Goal: Task Accomplishment & Management: Use online tool/utility

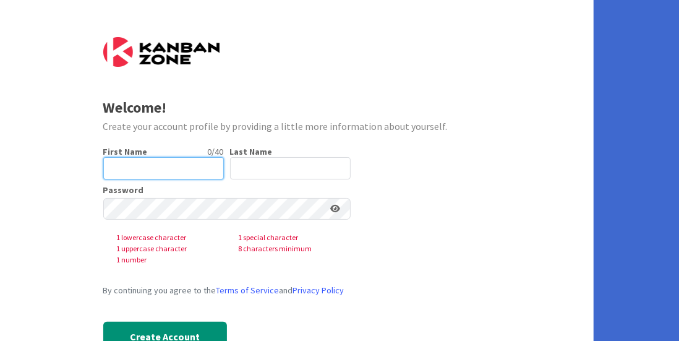
click at [146, 164] on input "text" at bounding box center [163, 168] width 121 height 22
type input "[PERSON_NAME]"
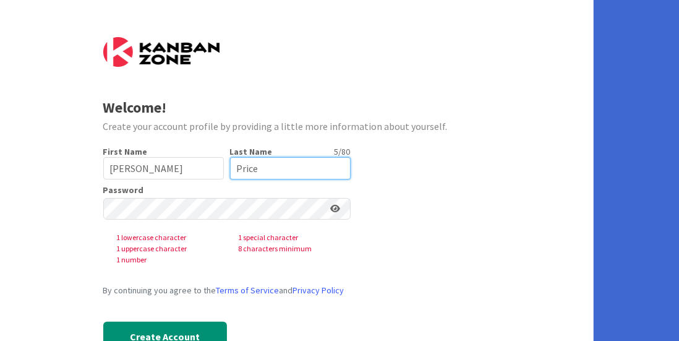
type input "Price"
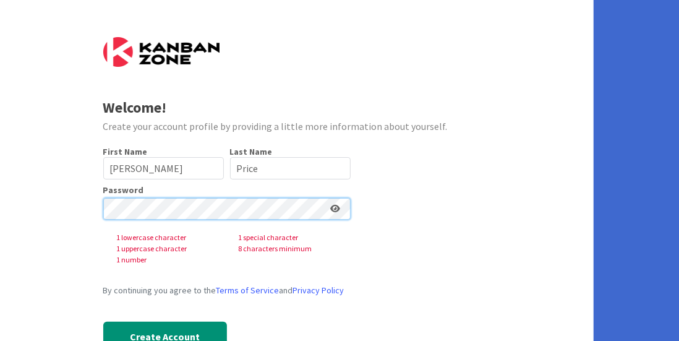
click at [74, 202] on div "Welcome! Create your account profile by providing a little more information abo…" at bounding box center [296, 191] width 593 height 382
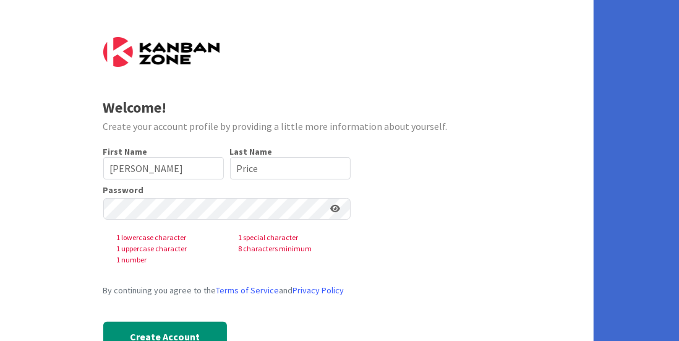
click at [216, 196] on div "Password 1 lowercase character 1 special character 1 uppercase character 8 char…" at bounding box center [226, 225] width 247 height 80
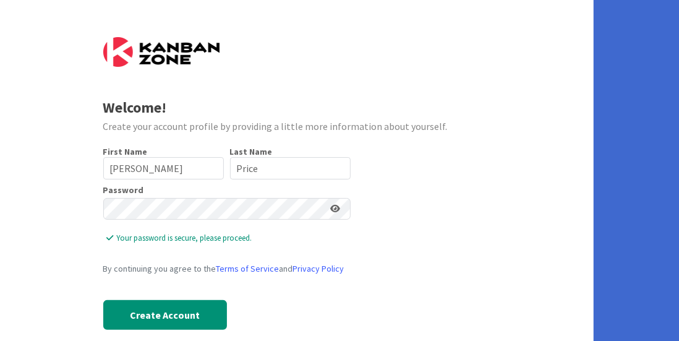
click at [334, 209] on icon at bounding box center [336, 208] width 10 height 9
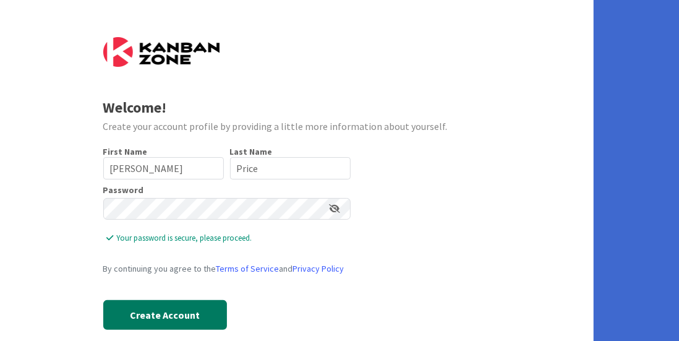
click at [173, 315] on button "Create Account" at bounding box center [165, 315] width 124 height 30
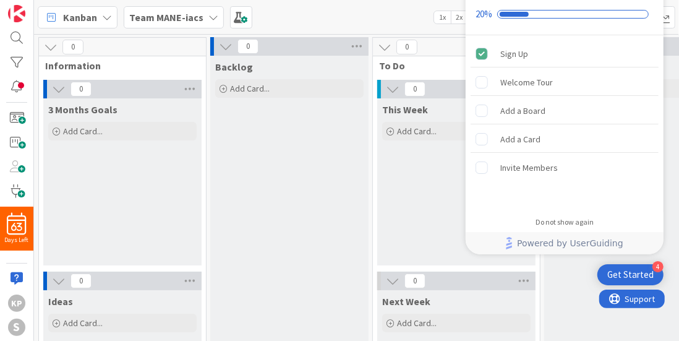
click at [290, 198] on div "Backlog Add Card..." at bounding box center [289, 260] width 158 height 408
click at [21, 88] on div at bounding box center [16, 86] width 25 height 18
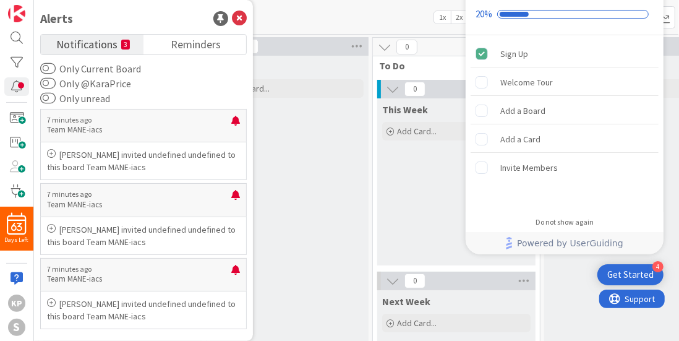
click at [298, 182] on div "Backlog Add Card..." at bounding box center [289, 260] width 158 height 408
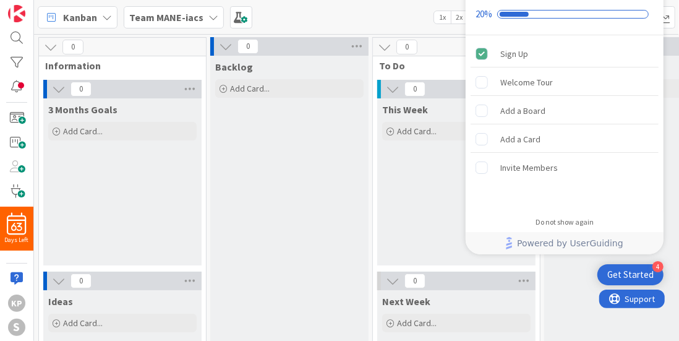
click at [557, 272] on div "In Progress Add Card..." at bounding box center [623, 260] width 158 height 408
click at [334, 10] on div "Kanban Team MANE-iacs 1x 2x 3x" at bounding box center [356, 17] width 645 height 34
click at [545, 82] on div "Welcome Tour" at bounding box center [526, 82] width 53 height 15
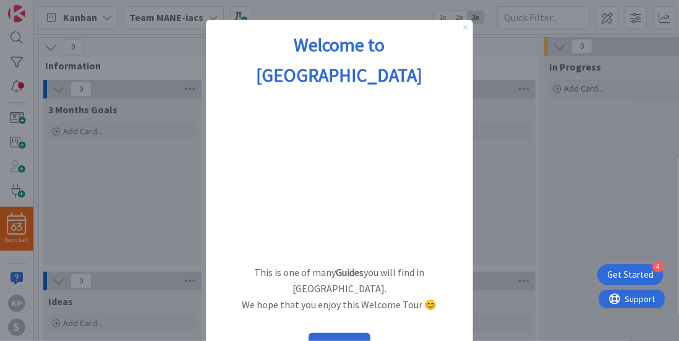
click at [462, 28] on icon "Close Preview" at bounding box center [464, 26] width 5 height 5
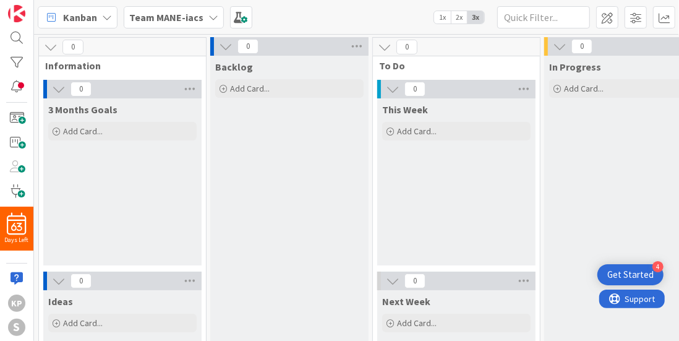
click at [451, 15] on span "2x" at bounding box center [459, 17] width 17 height 12
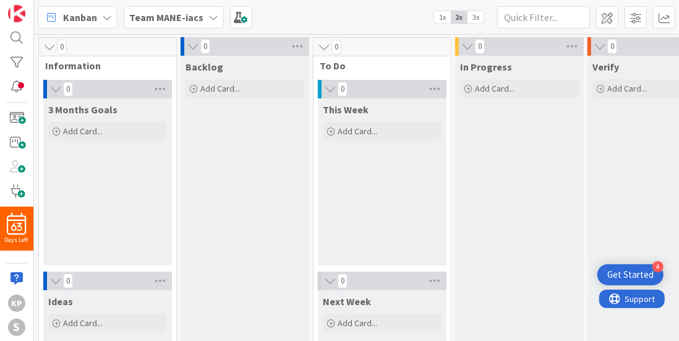
click at [447, 15] on span "1x" at bounding box center [442, 17] width 17 height 12
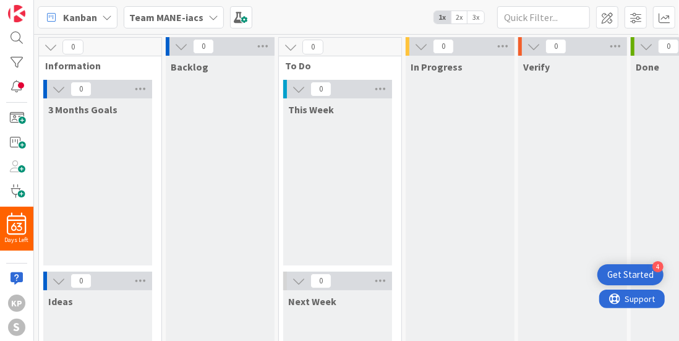
click at [459, 19] on span "2x" at bounding box center [459, 17] width 17 height 12
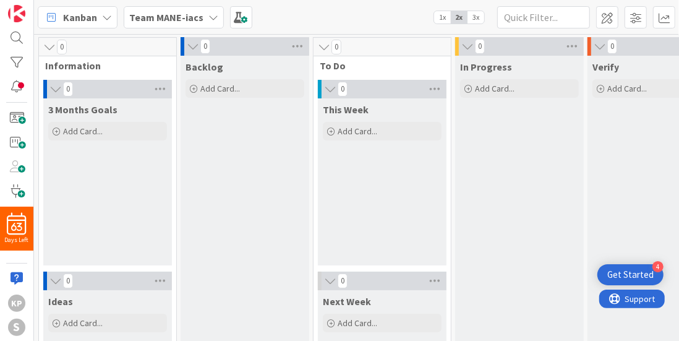
click at [448, 19] on span "1x" at bounding box center [442, 17] width 17 height 12
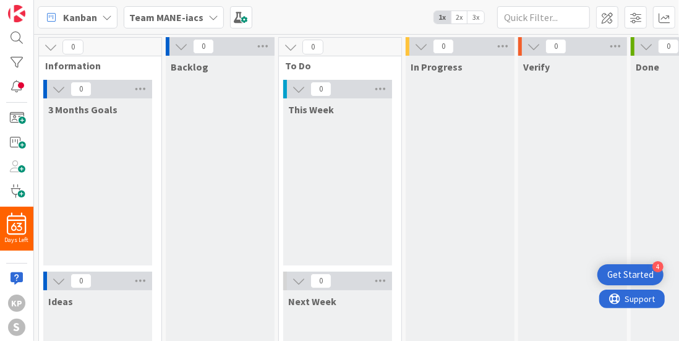
click at [461, 17] on span "2x" at bounding box center [459, 17] width 17 height 12
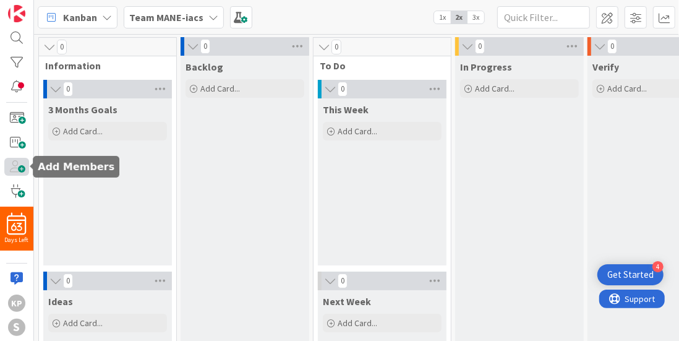
click at [23, 163] on span at bounding box center [16, 167] width 25 height 18
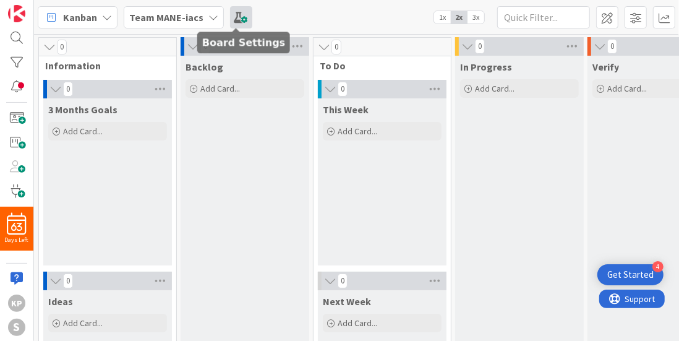
click at [240, 11] on span at bounding box center [241, 17] width 22 height 22
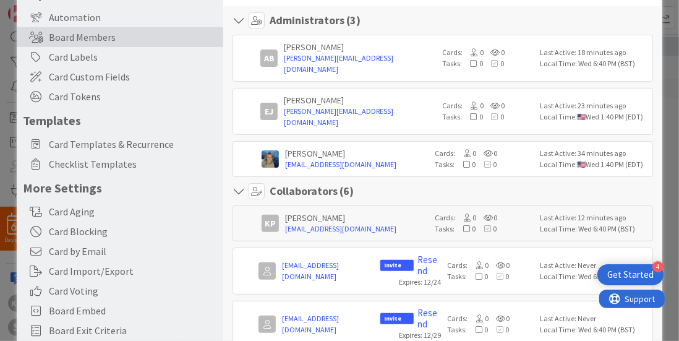
scroll to position [97, 0]
click at [248, 205] on div "KP [PERSON_NAME] [PERSON_NAME][EMAIL_ADDRESS][DOMAIN_NAME] Cards: 0 0 Tasks: 0 …" at bounding box center [442, 223] width 420 height 36
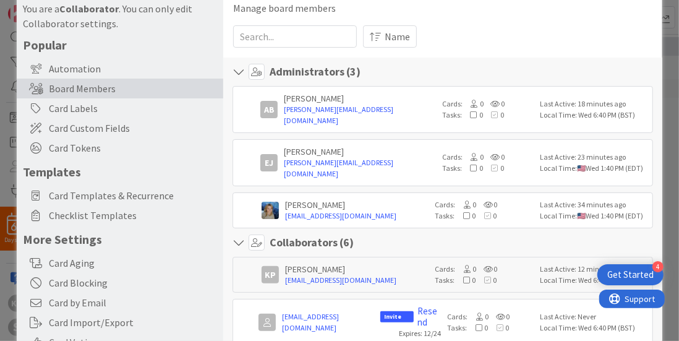
scroll to position [41, 0]
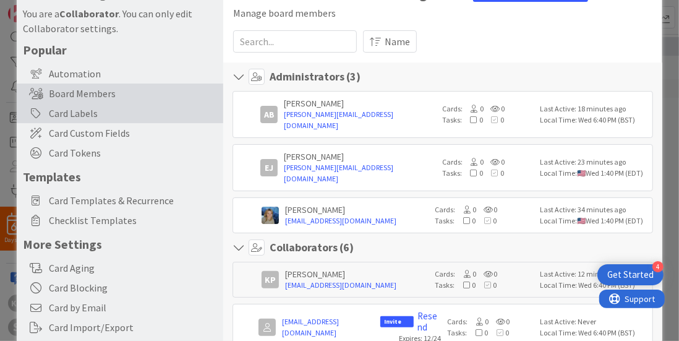
click at [99, 110] on div "Card Labels" at bounding box center [120, 113] width 206 height 20
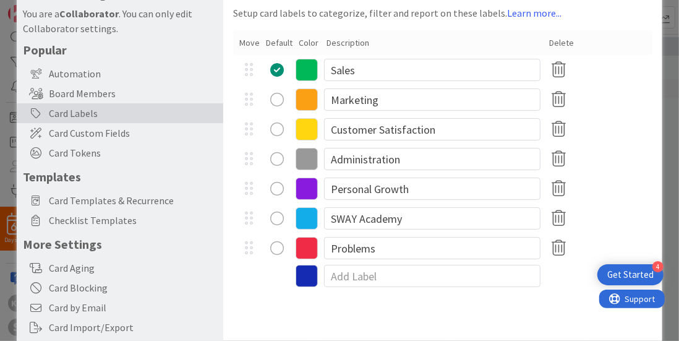
scroll to position [0, 0]
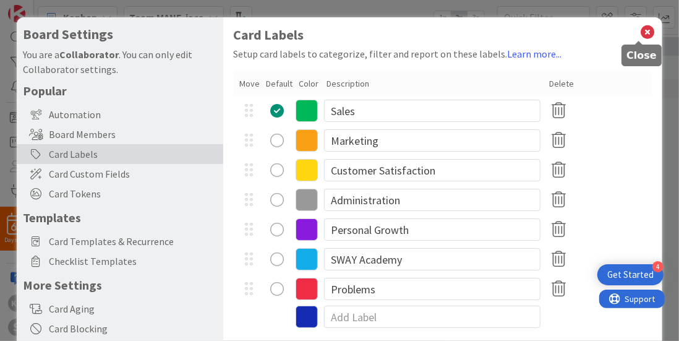
click at [640, 32] on icon at bounding box center [648, 31] width 16 height 17
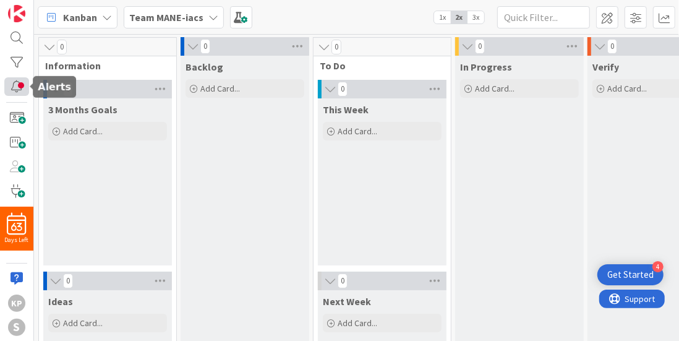
click at [19, 88] on div at bounding box center [16, 86] width 25 height 18
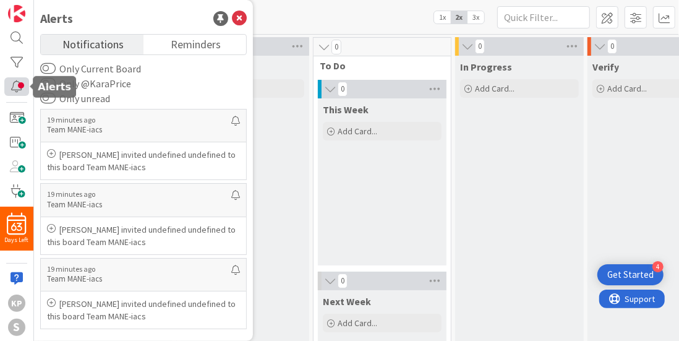
click at [19, 88] on div at bounding box center [16, 86] width 25 height 18
click at [297, 6] on div "Kanban Team MANE-iacs 1x 2x 3x" at bounding box center [356, 17] width 645 height 34
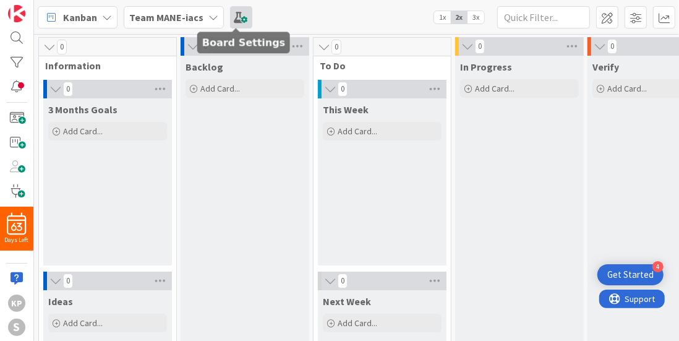
click at [239, 19] on span at bounding box center [241, 17] width 22 height 22
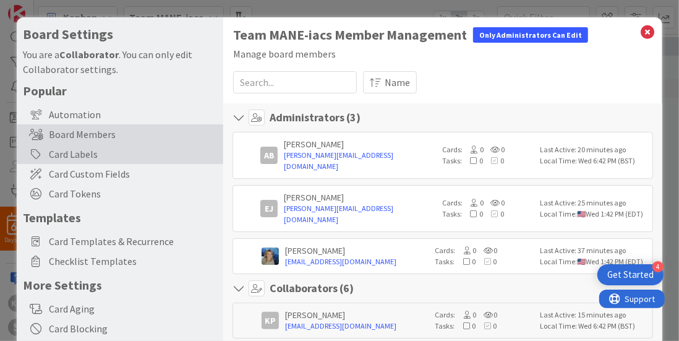
click at [99, 153] on div "Card Labels" at bounding box center [120, 154] width 206 height 20
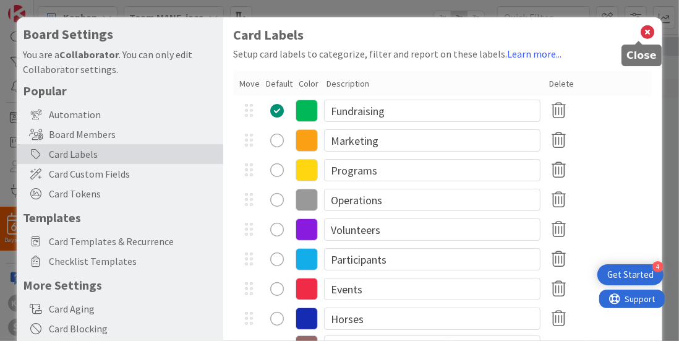
click at [640, 28] on icon at bounding box center [648, 31] width 16 height 17
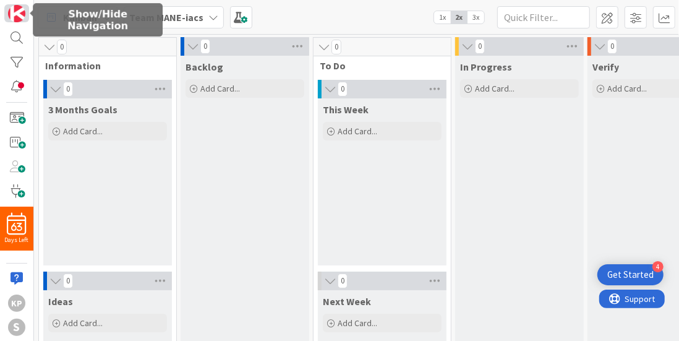
click at [17, 14] on img at bounding box center [16, 13] width 17 height 17
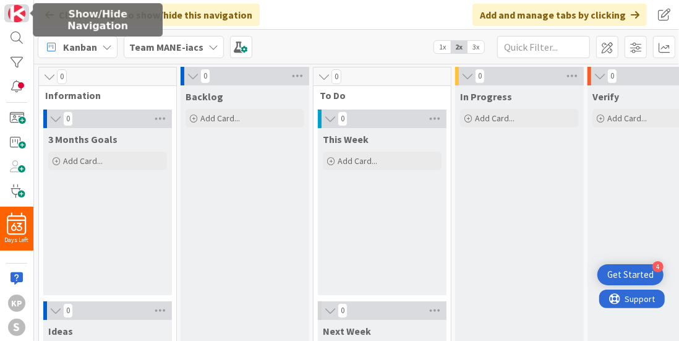
click at [17, 14] on img at bounding box center [16, 13] width 17 height 17
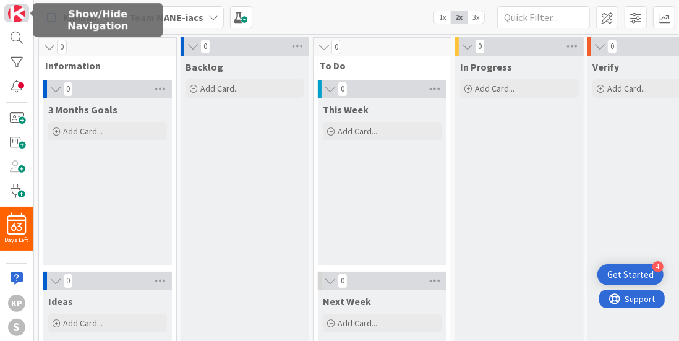
click at [17, 14] on img at bounding box center [16, 13] width 17 height 17
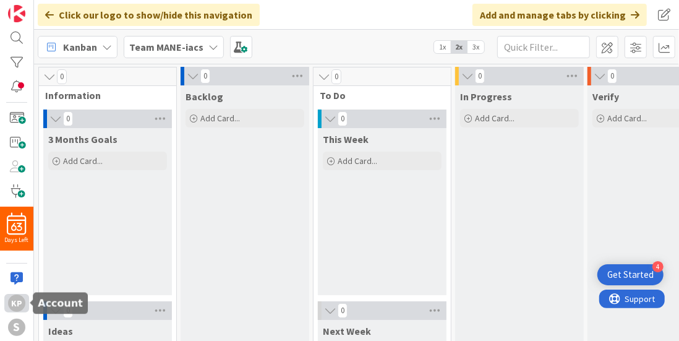
click at [22, 297] on div "KP" at bounding box center [16, 302] width 17 height 17
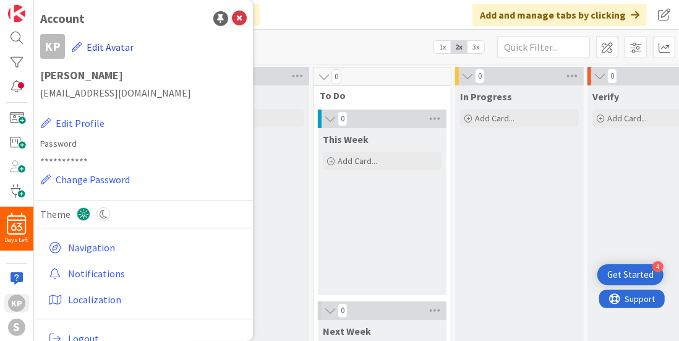
click at [110, 46] on button "Edit Avatar" at bounding box center [102, 47] width 63 height 26
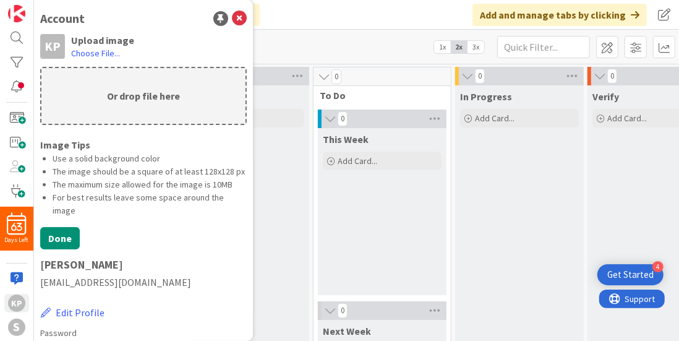
click at [118, 92] on p "Or drop file here" at bounding box center [143, 96] width 204 height 56
click at [142, 93] on p "Or drop file here" at bounding box center [143, 96] width 204 height 56
type input "C:\fakepath\[PERSON_NAME].JPEG"
click at [103, 51] on label "Choose File..." at bounding box center [95, 53] width 49 height 12
click at [34, 0] on input "Choose File..." at bounding box center [34, 0] width 0 height 0
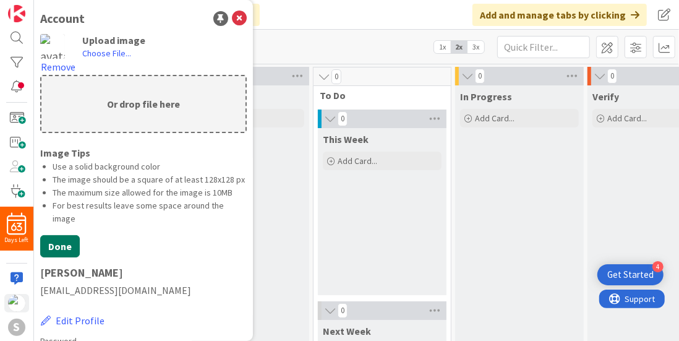
click at [60, 257] on button "Done" at bounding box center [60, 246] width 40 height 22
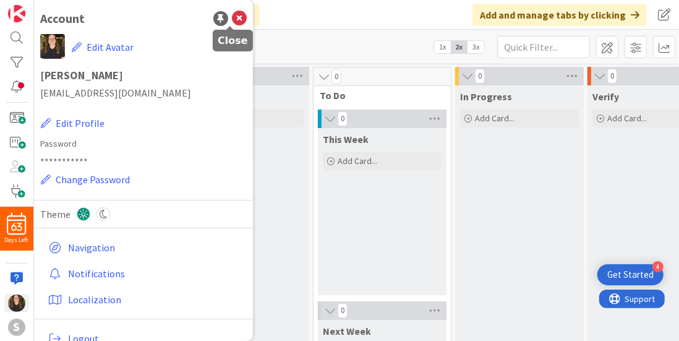
click at [232, 16] on icon at bounding box center [239, 18] width 15 height 15
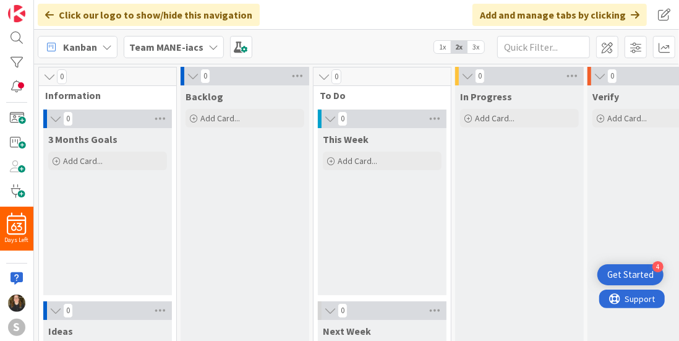
click at [446, 49] on span "1x" at bounding box center [442, 47] width 17 height 12
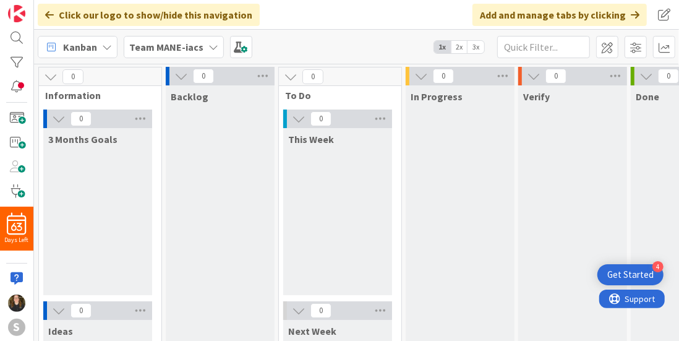
click at [471, 46] on span "3x" at bounding box center [475, 47] width 17 height 12
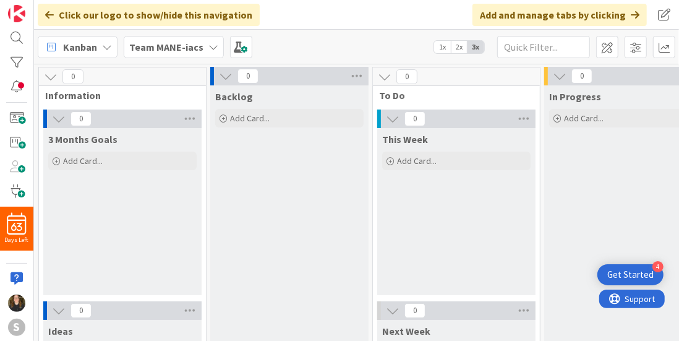
click at [447, 48] on span "1x" at bounding box center [442, 47] width 17 height 12
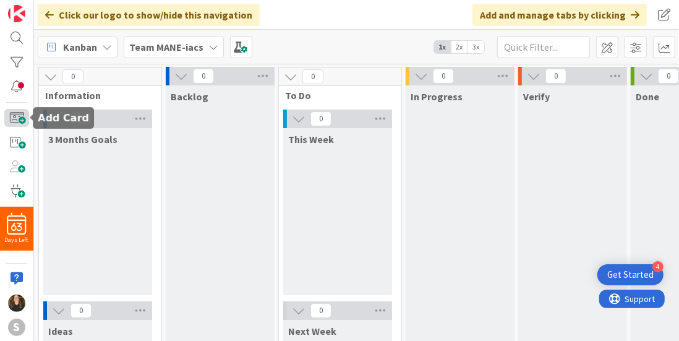
click at [19, 112] on span at bounding box center [16, 118] width 25 height 18
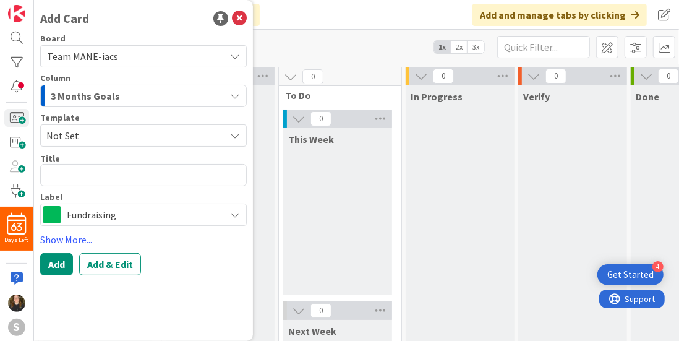
click at [231, 215] on icon at bounding box center [235, 215] width 10 height 10
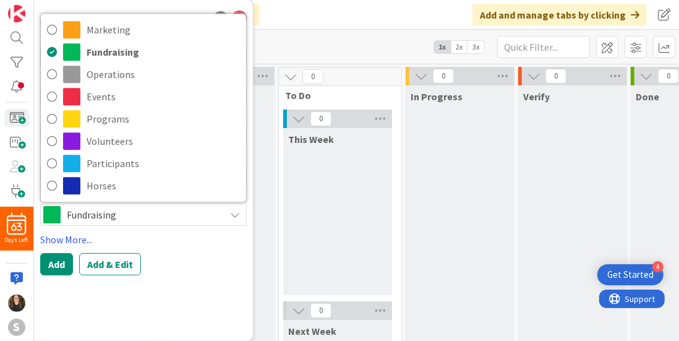
click at [214, 216] on span "Fundraising" at bounding box center [143, 214] width 152 height 17
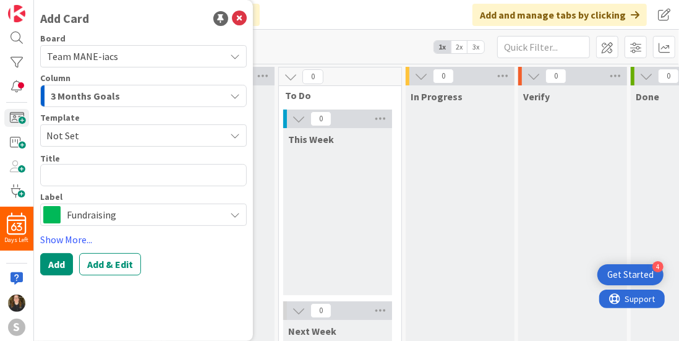
click at [96, 137] on span "Not Set" at bounding box center [130, 135] width 169 height 16
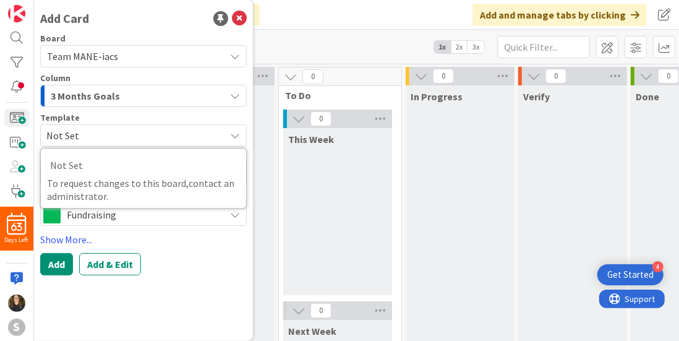
click at [99, 141] on span "Not Set" at bounding box center [130, 135] width 169 height 16
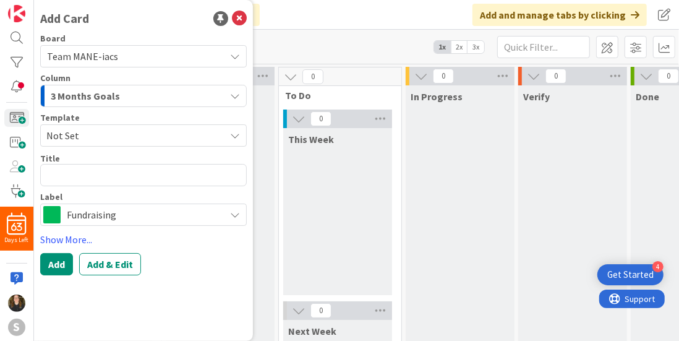
click at [120, 206] on span "Fundraising" at bounding box center [143, 214] width 152 height 17
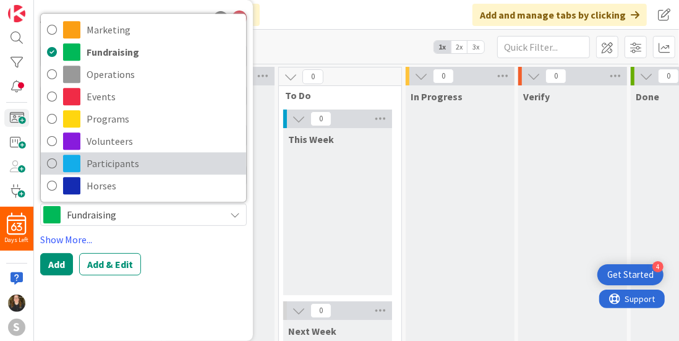
click at [119, 158] on span "Participants" at bounding box center [163, 163] width 153 height 19
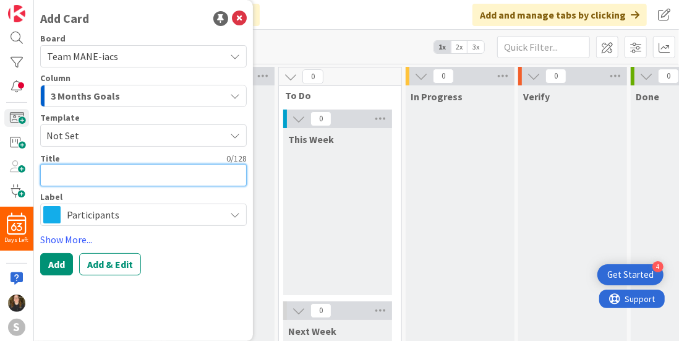
click at [110, 169] on textarea at bounding box center [143, 175] width 206 height 22
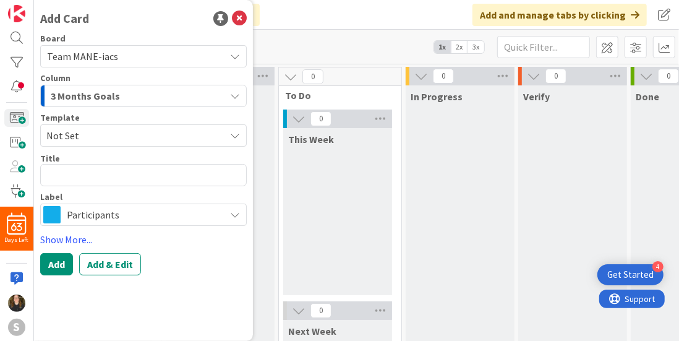
click at [129, 197] on div "Label" at bounding box center [143, 196] width 206 height 9
click at [120, 207] on span "Participants" at bounding box center [143, 214] width 152 height 17
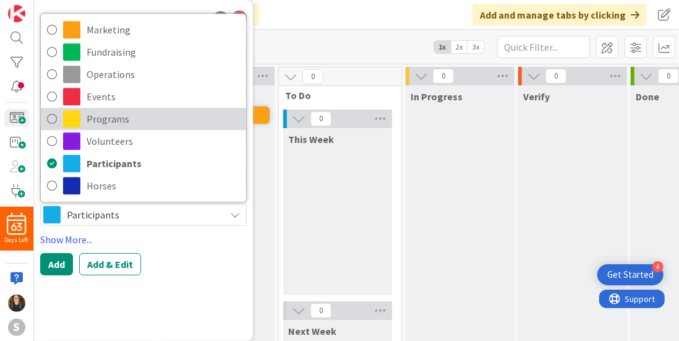
click at [100, 122] on span "Programs" at bounding box center [163, 118] width 153 height 19
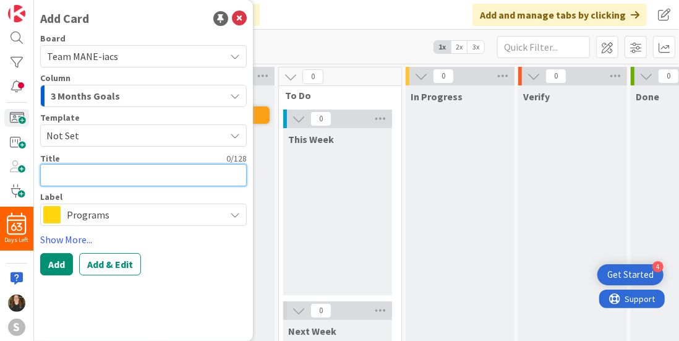
click at [100, 169] on textarea at bounding box center [143, 175] width 206 height 22
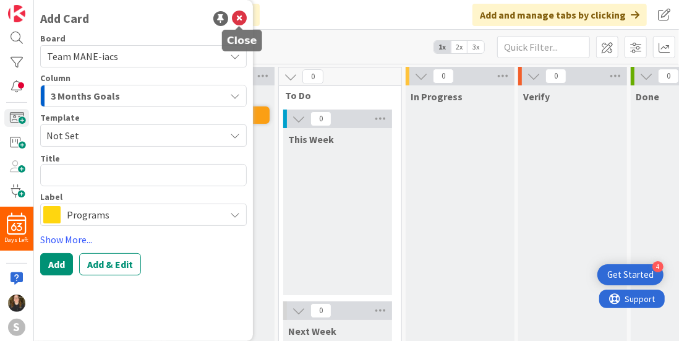
click at [240, 15] on icon at bounding box center [239, 18] width 15 height 15
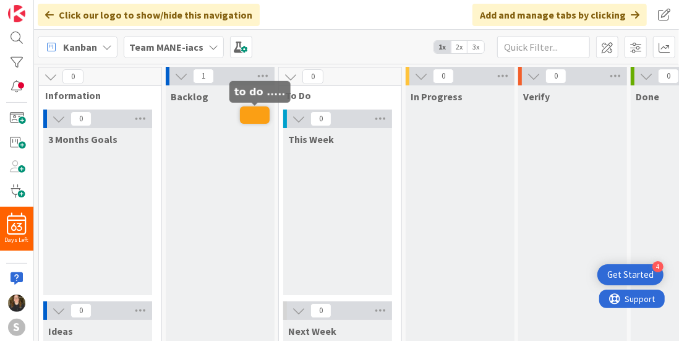
click at [247, 119] on span at bounding box center [255, 114] width 30 height 17
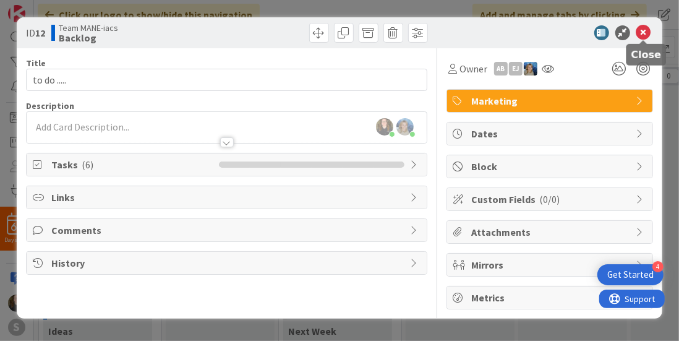
click at [645, 26] on icon at bounding box center [643, 32] width 15 height 15
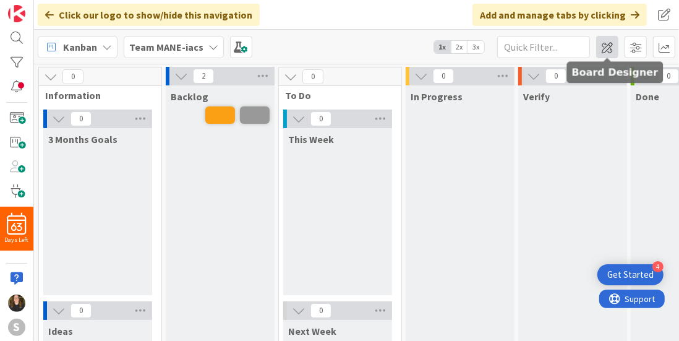
click at [611, 46] on span at bounding box center [607, 47] width 22 height 22
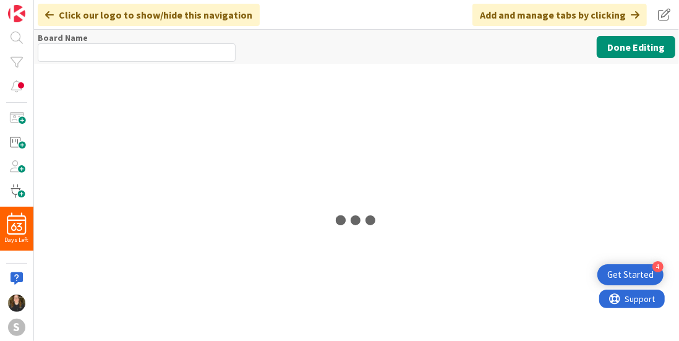
type input "Team MANE-iacs"
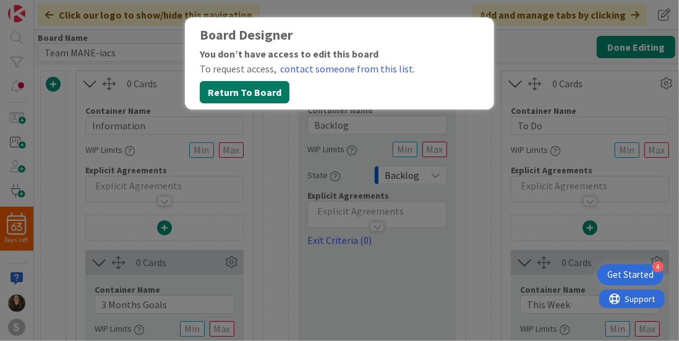
click at [269, 90] on button "Return To Board" at bounding box center [245, 92] width 90 height 22
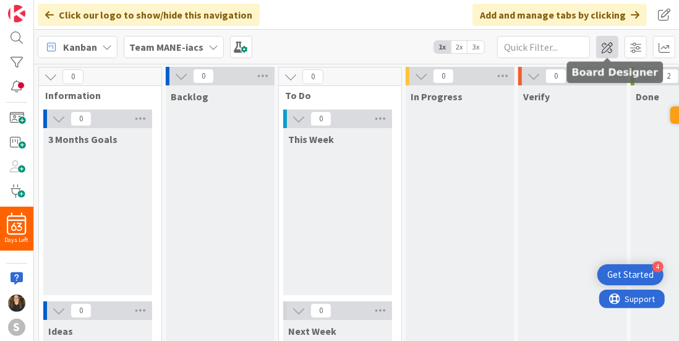
click at [609, 37] on span at bounding box center [607, 47] width 22 height 22
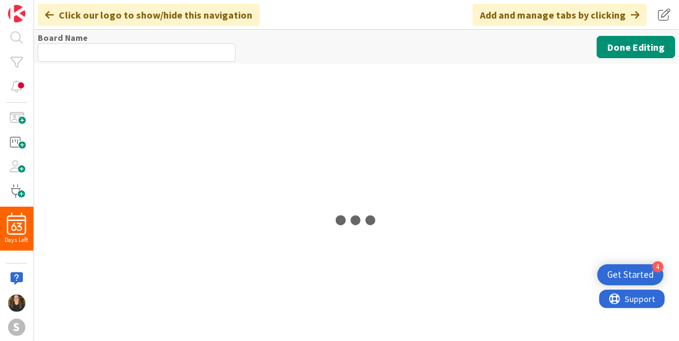
type input "Team MANE-iacs"
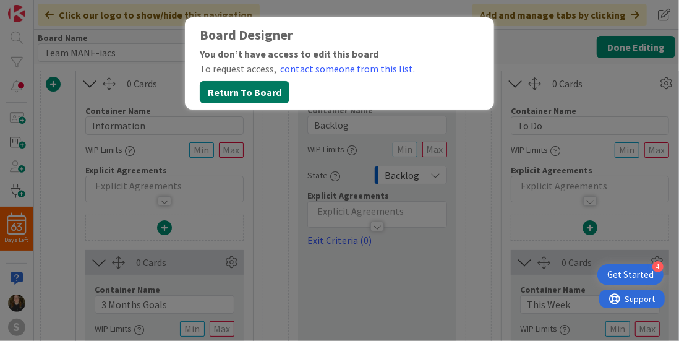
click at [248, 93] on button "Return To Board" at bounding box center [245, 92] width 90 height 22
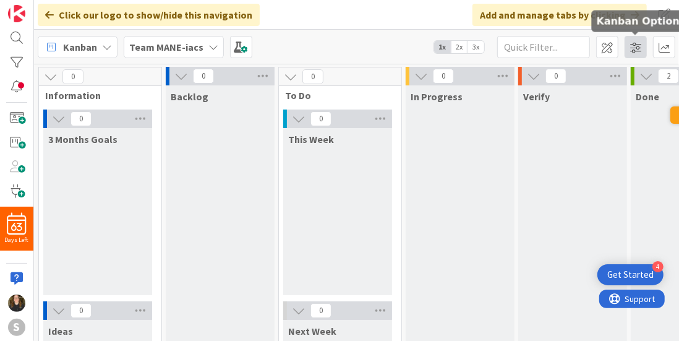
click at [632, 54] on span at bounding box center [635, 47] width 22 height 22
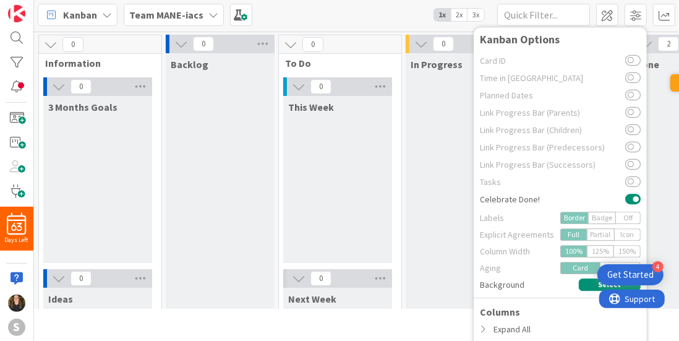
scroll to position [77, 0]
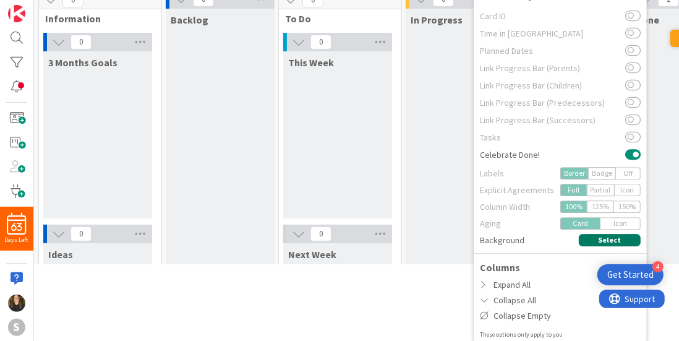
click at [594, 237] on button "Select" at bounding box center [610, 240] width 62 height 12
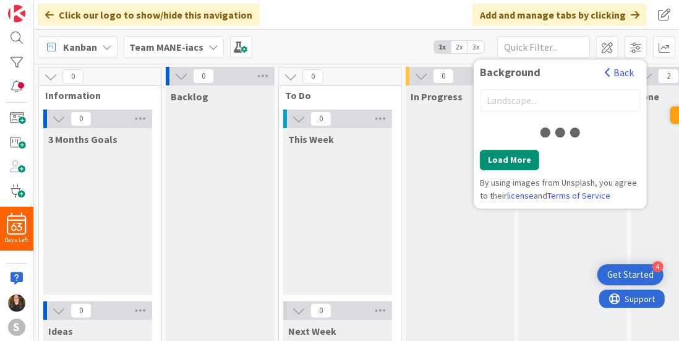
scroll to position [0, 0]
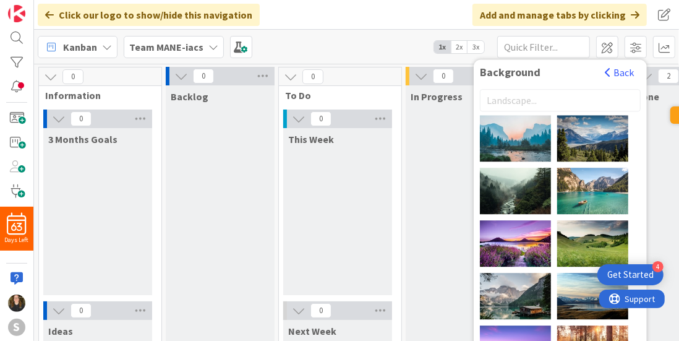
click at [609, 64] on div "Background Back [PERSON_NAME] [PERSON_NAME] pine watt [PERSON_NAME] [PERSON_NAM…" at bounding box center [559, 243] width 173 height 368
click at [609, 78] on button "Back" at bounding box center [619, 73] width 30 height 14
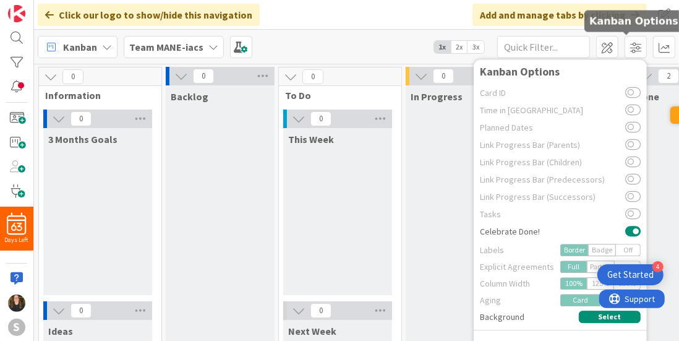
click at [622, 36] on body "4 Get Started 63 Days Left S Click our logo to show/hide this navigation Add an…" at bounding box center [339, 170] width 679 height 341
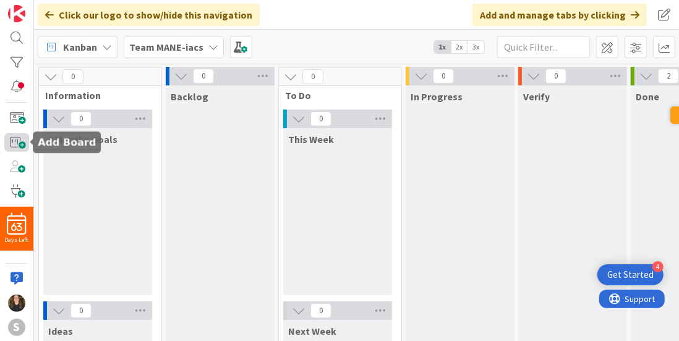
click at [18, 145] on span at bounding box center [16, 142] width 25 height 18
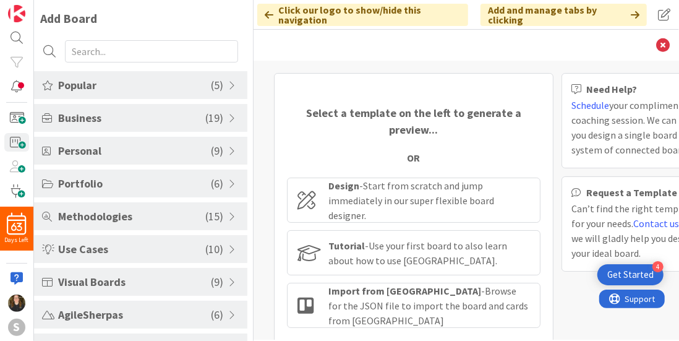
scroll to position [127, 0]
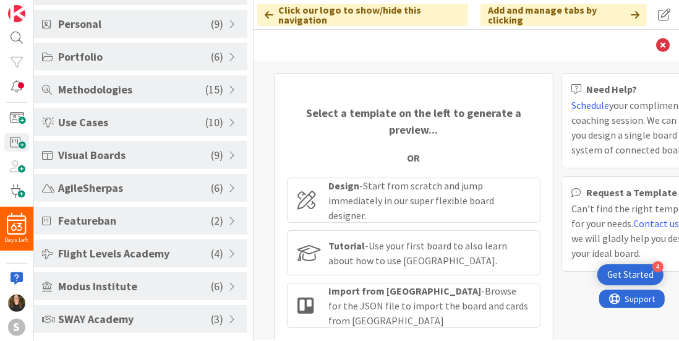
click at [213, 308] on div "SWAY Academy ( 3 )" at bounding box center [140, 319] width 213 height 28
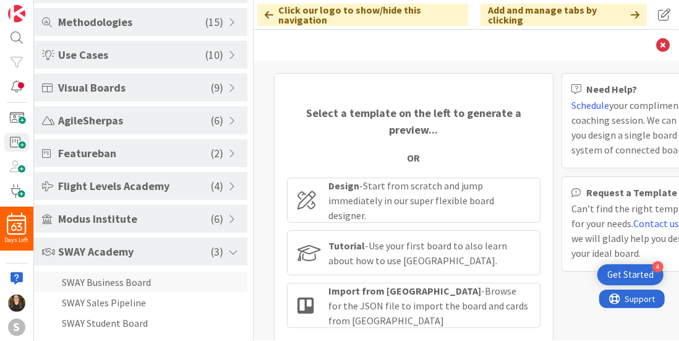
click at [164, 279] on li "SWAY Business Board" at bounding box center [140, 281] width 213 height 20
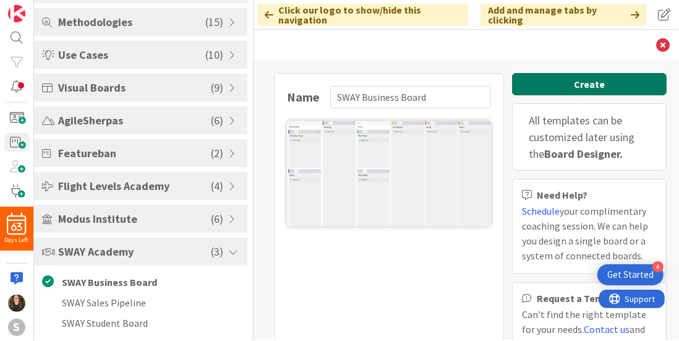
click at [540, 80] on button "Create" at bounding box center [589, 84] width 155 height 22
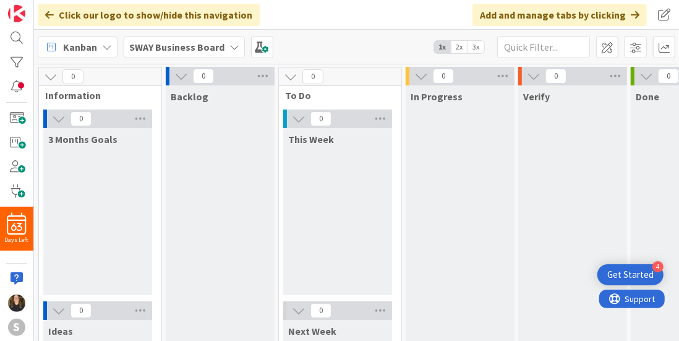
click at [229, 46] on icon at bounding box center [234, 47] width 10 height 10
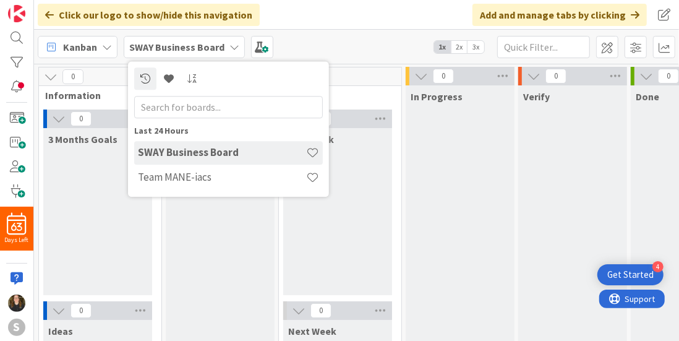
click at [312, 41] on div "Kanban SWAY Business Board Last 24 Hours SWAY Business Board Team MANE-iacs 1x …" at bounding box center [356, 47] width 645 height 34
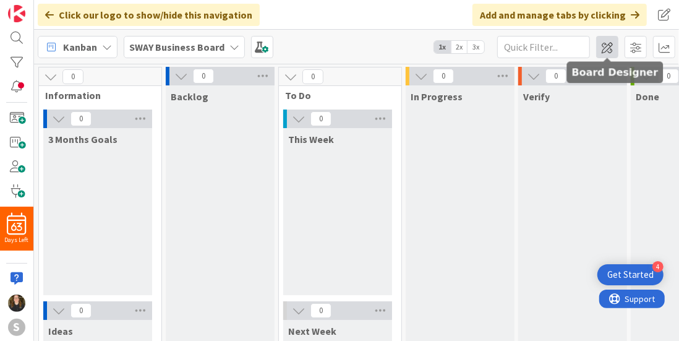
click at [612, 41] on span at bounding box center [607, 47] width 22 height 22
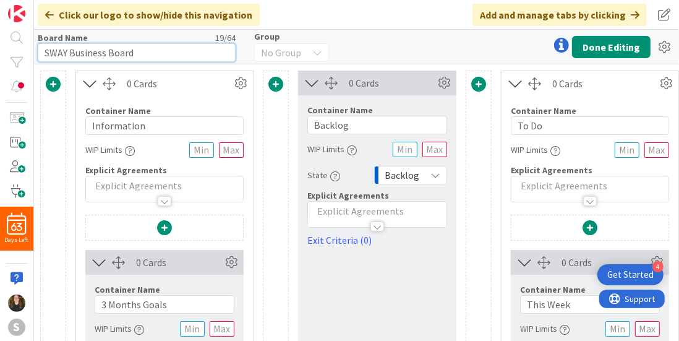
drag, startPoint x: 134, startPoint y: 53, endPoint x: 0, endPoint y: 83, distance: 137.5
click at [0, 83] on div "63 Days Left S Click our logo to show/hide this navigation Add and manage tabs …" at bounding box center [339, 170] width 679 height 341
click at [72, 52] on input "[PERSON_NAME]'s Board" at bounding box center [137, 52] width 198 height 19
type input "[PERSON_NAME]'s Board"
click at [613, 46] on button "Done Editing" at bounding box center [611, 47] width 78 height 22
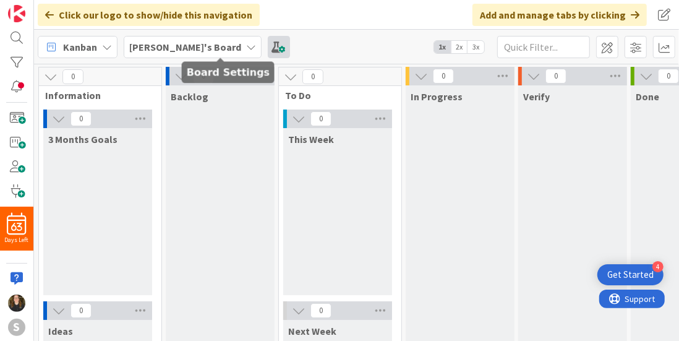
click at [268, 50] on span at bounding box center [279, 47] width 22 height 22
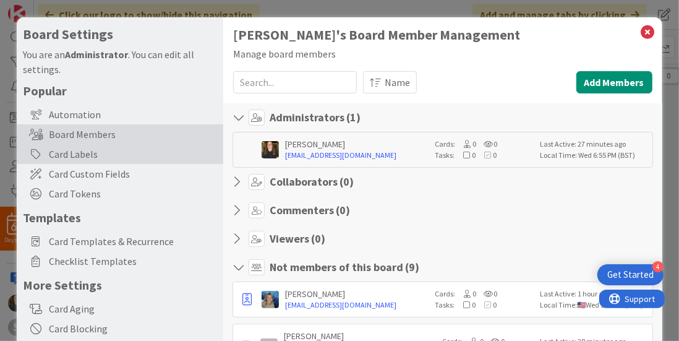
click at [159, 158] on div "Card Labels" at bounding box center [120, 154] width 206 height 20
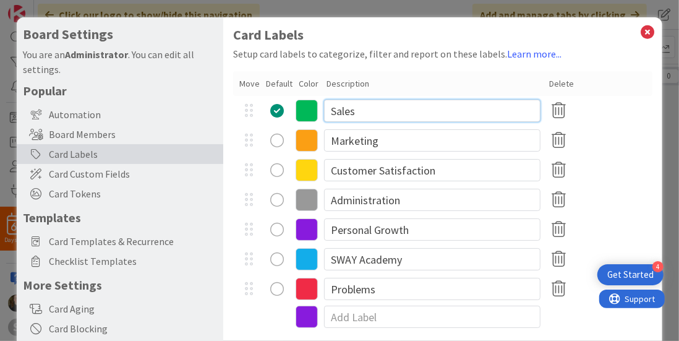
click at [378, 114] on input "Sales" at bounding box center [432, 111] width 216 height 22
drag, startPoint x: 378, startPoint y: 114, endPoint x: 326, endPoint y: 121, distance: 51.8
click at [326, 121] on input "Sales" at bounding box center [432, 111] width 216 height 22
type input "Therapeutic Riding"
radio button "radio"
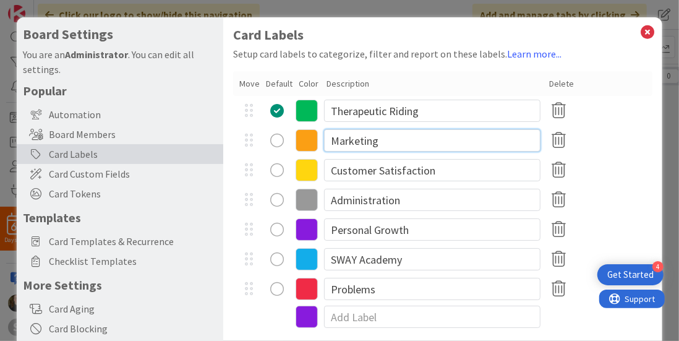
drag, startPoint x: 393, startPoint y: 134, endPoint x: 289, endPoint y: 156, distance: 106.2
click at [289, 156] on div "Therapeutic Riding Marketing Customer Satisfaction Administration Personal Grow…" at bounding box center [442, 200] width 418 height 208
type input "Heroes & Horses Program"
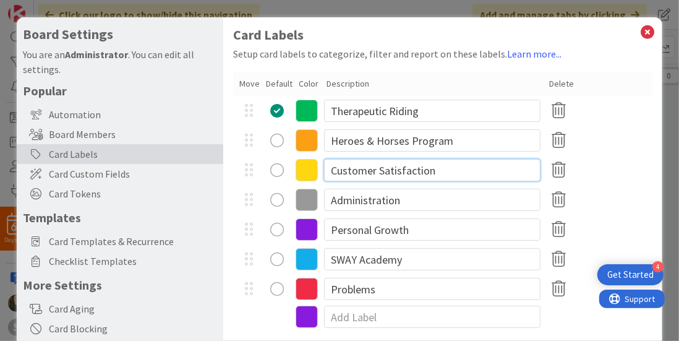
click at [370, 163] on input "Customer Satisfaction" at bounding box center [432, 170] width 216 height 22
drag, startPoint x: 454, startPoint y: 169, endPoint x: 326, endPoint y: 179, distance: 127.8
click at [326, 179] on input "Customer Satisfaction" at bounding box center [432, 170] width 216 height 22
type input "Mentor Program"
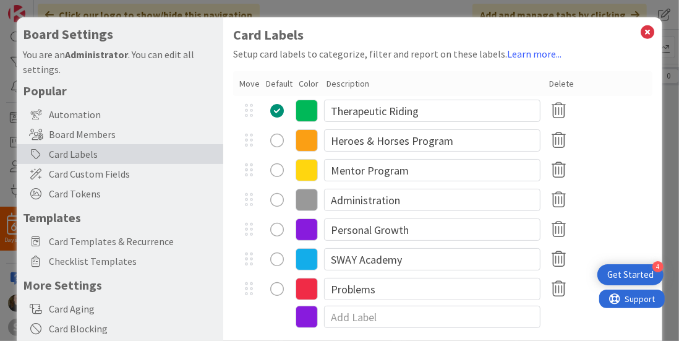
radio button "radio"
drag, startPoint x: 398, startPoint y: 203, endPoint x: 321, endPoint y: 225, distance: 79.8
click at [321, 225] on div "Therapeutic Riding Heroes & Horses Program Mentor Program Administration Person…" at bounding box center [442, 200] width 418 height 208
type input "P"
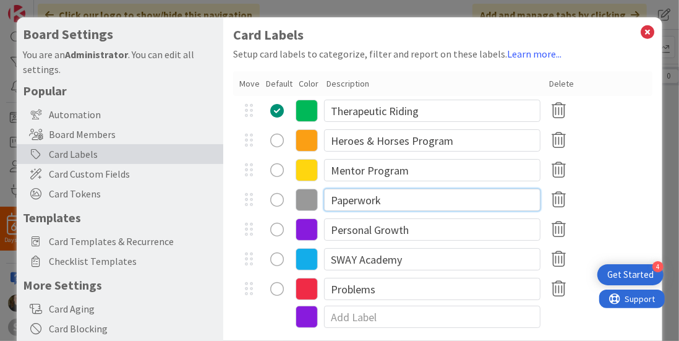
type input "Paperwork"
drag, startPoint x: 436, startPoint y: 234, endPoint x: 322, endPoint y: 239, distance: 114.5
click at [322, 239] on div "Personal Growth" at bounding box center [442, 229] width 418 height 30
drag, startPoint x: 386, startPoint y: 198, endPoint x: 320, endPoint y: 201, distance: 65.6
click at [320, 201] on div "Paperwork" at bounding box center [442, 200] width 418 height 30
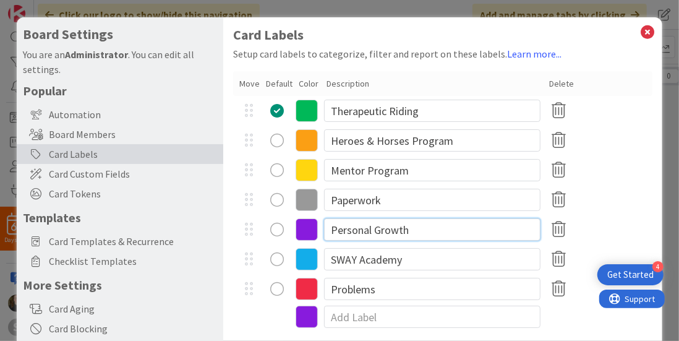
drag, startPoint x: 433, startPoint y: 233, endPoint x: 313, endPoint y: 247, distance: 120.7
click at [313, 247] on div "Therapeutic Riding Heroes & Horses Program Mentor Program Paperwork Personal Gr…" at bounding box center [442, 200] width 418 height 208
type input "Networking"
drag, startPoint x: 451, startPoint y: 265, endPoint x: 323, endPoint y: 261, distance: 127.4
click at [323, 261] on div "SWAY Academy" at bounding box center [442, 259] width 418 height 30
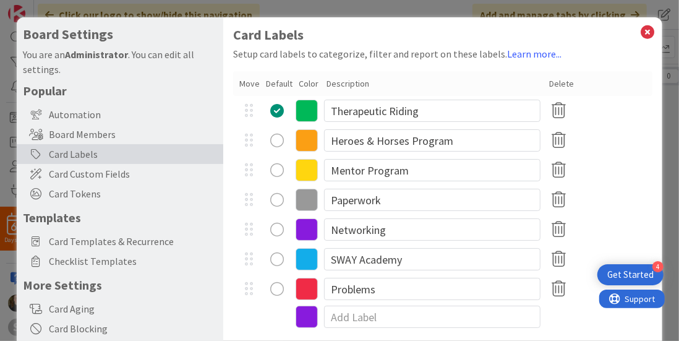
click at [383, 212] on div "Paperwork" at bounding box center [442, 200] width 418 height 30
drag, startPoint x: 384, startPoint y: 204, endPoint x: 282, endPoint y: 207, distance: 102.0
click at [282, 207] on div "Paperwork" at bounding box center [442, 200] width 418 height 30
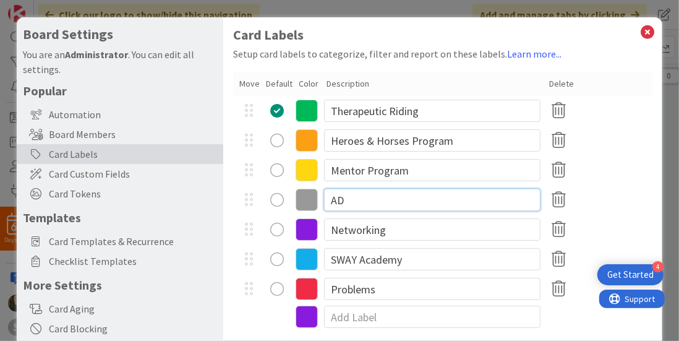
type input "A"
type input "Paperwork / Admin Stuff"
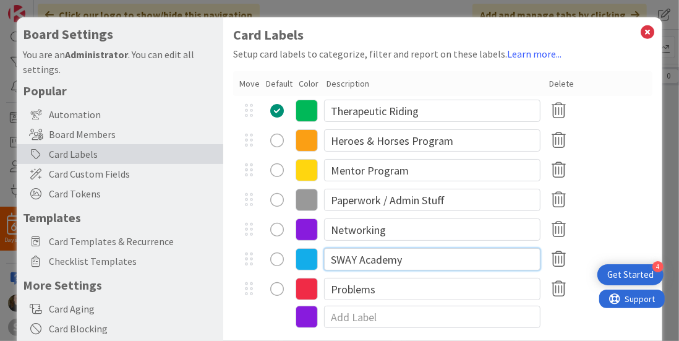
drag, startPoint x: 430, startPoint y: 250, endPoint x: 302, endPoint y: 255, distance: 128.0
click at [302, 255] on div "SWAY Academy" at bounding box center [442, 259] width 418 height 30
click at [386, 229] on input "Networking" at bounding box center [432, 229] width 216 height 22
type input "Networking / Events"
drag, startPoint x: 431, startPoint y: 261, endPoint x: 285, endPoint y: 258, distance: 145.9
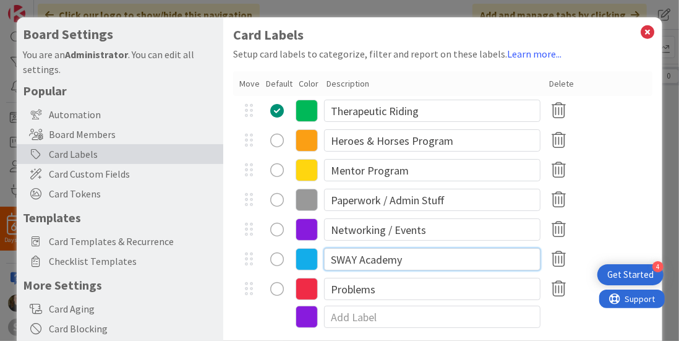
click at [285, 258] on div "SWAY Academy" at bounding box center [442, 259] width 418 height 30
type input "A"
type input "Personal Appointments"
click at [619, 125] on div "Therapeutic Riding" at bounding box center [442, 111] width 418 height 30
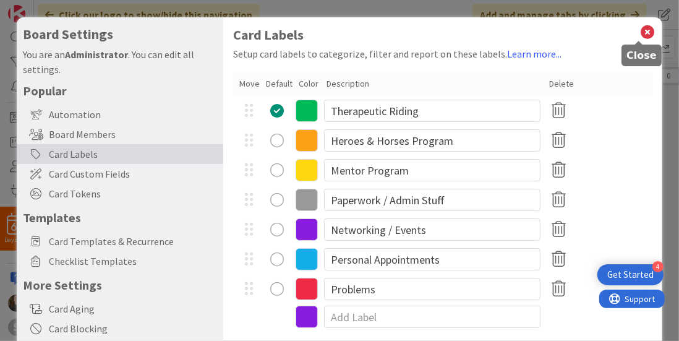
click at [640, 33] on icon at bounding box center [648, 31] width 16 height 17
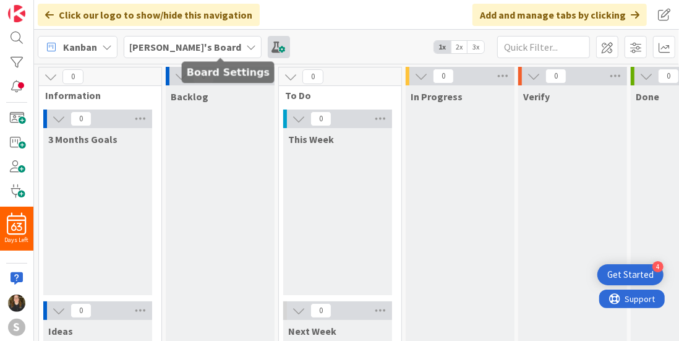
click at [268, 40] on span at bounding box center [279, 47] width 22 height 22
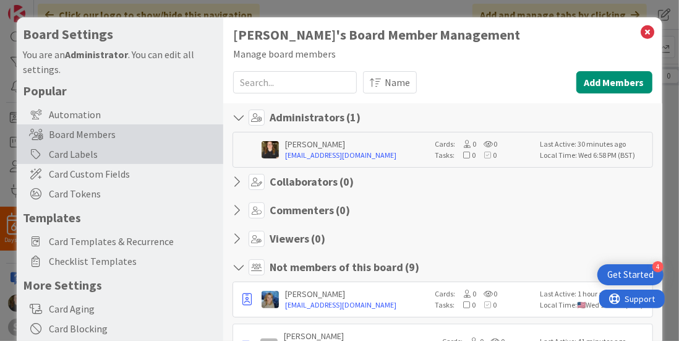
click at [169, 157] on div "Card Labels" at bounding box center [120, 154] width 206 height 20
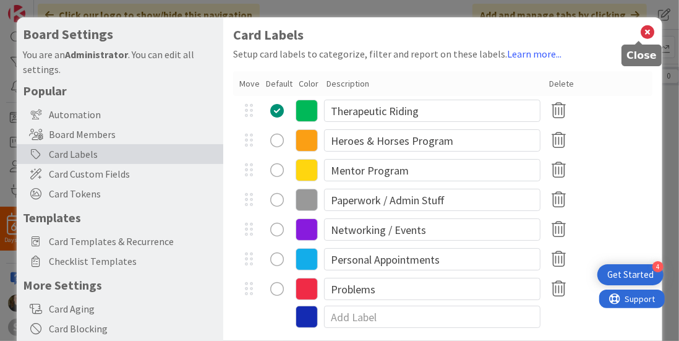
click at [644, 30] on icon at bounding box center [648, 31] width 16 height 17
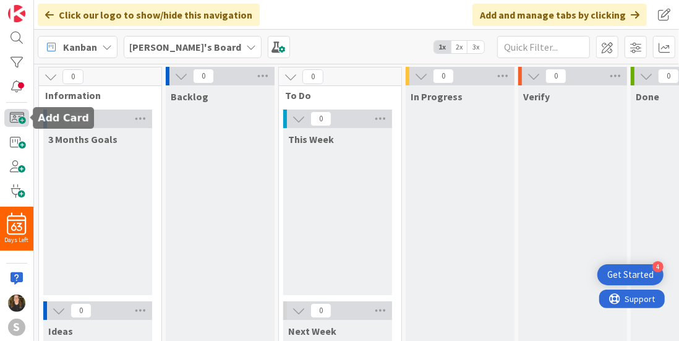
click at [25, 122] on span at bounding box center [16, 118] width 25 height 18
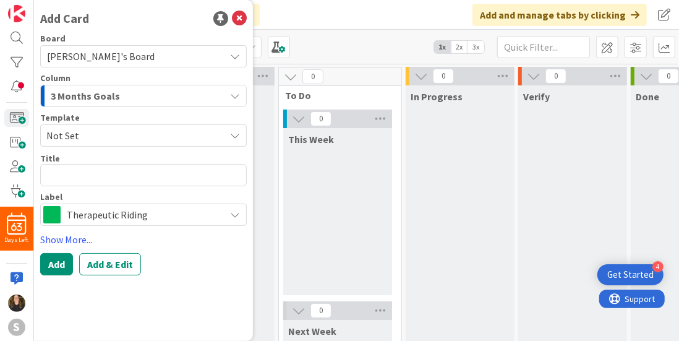
click at [130, 205] on div "Therapeutic Riding" at bounding box center [143, 214] width 206 height 22
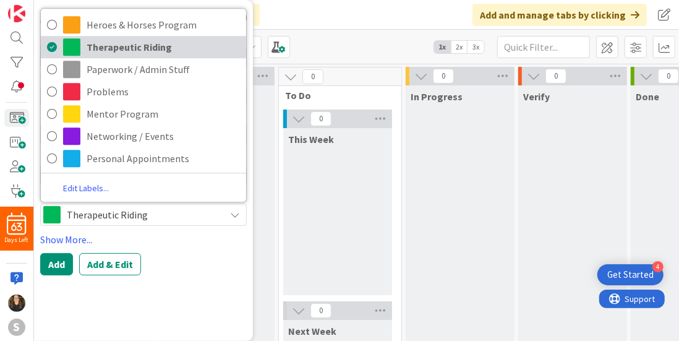
click at [135, 51] on span "Therapeutic Riding" at bounding box center [163, 47] width 153 height 19
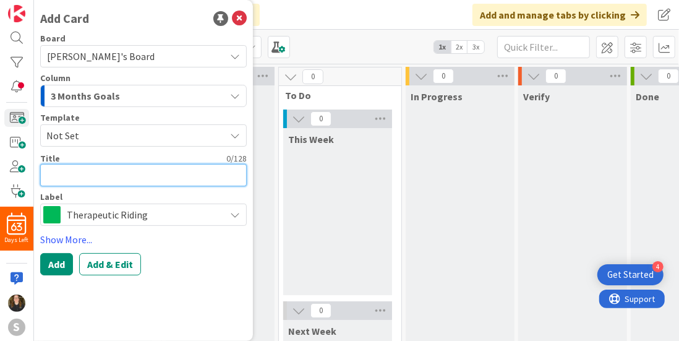
click at [106, 170] on textarea at bounding box center [143, 175] width 206 height 22
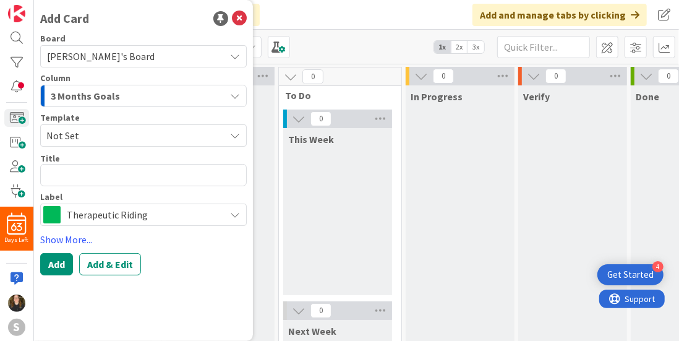
click at [96, 224] on div "Therapeutic Riding" at bounding box center [143, 214] width 206 height 22
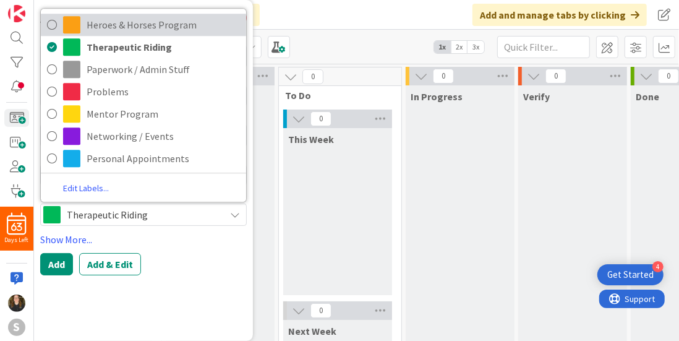
click at [119, 32] on span "Heroes & Horses Program" at bounding box center [163, 24] width 153 height 19
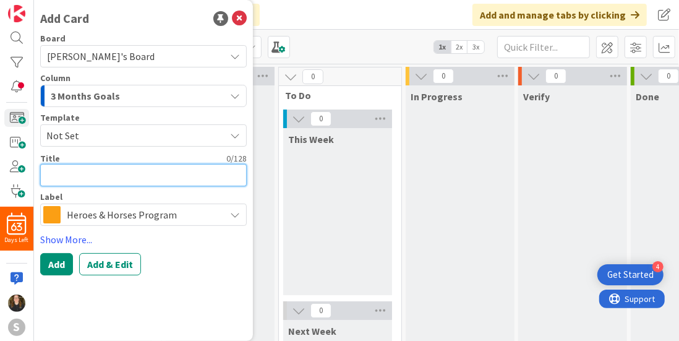
click at [78, 166] on textarea at bounding box center [143, 175] width 206 height 22
type textarea "x"
type textarea "A"
type textarea "x"
type textarea "As"
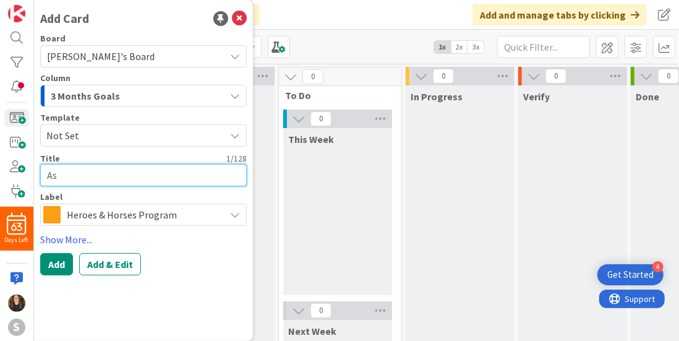
type textarea "x"
type textarea "Ask"
type textarea "x"
type textarea "Ask"
type textarea "x"
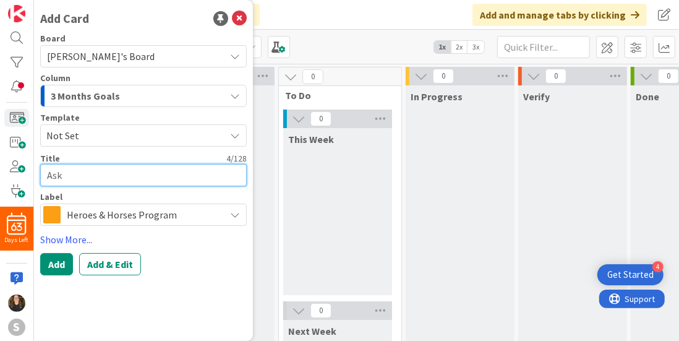
type textarea "Ask a"
type textarea "x"
type textarea "Ask ab"
type textarea "x"
type textarea "Ask a"
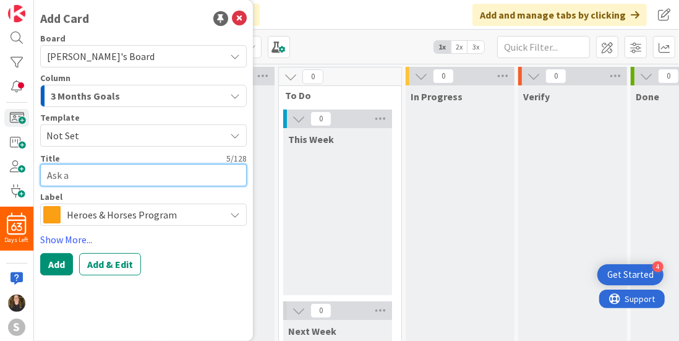
type textarea "x"
type textarea "Ask"
type textarea "x"
type textarea "Ask a"
type textarea "x"
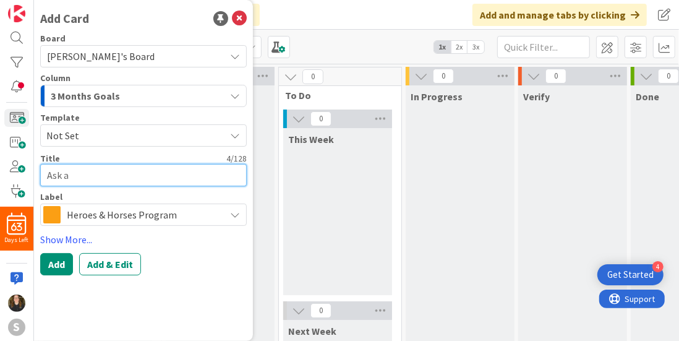
type textarea "Ask ab"
type textarea "x"
type textarea "Ask abo"
type textarea "x"
type textarea "Ask abou"
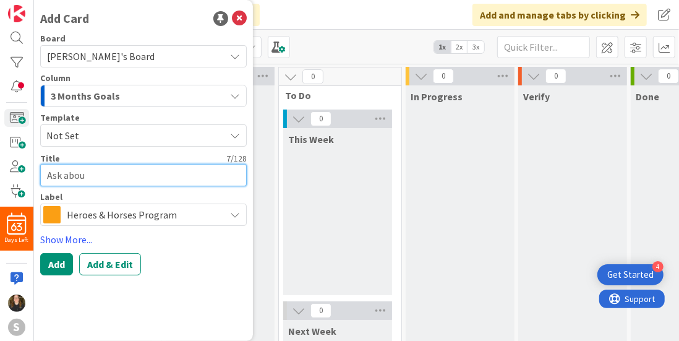
type textarea "x"
type textarea "Ask about"
type textarea "x"
type textarea "Ask about"
type textarea "x"
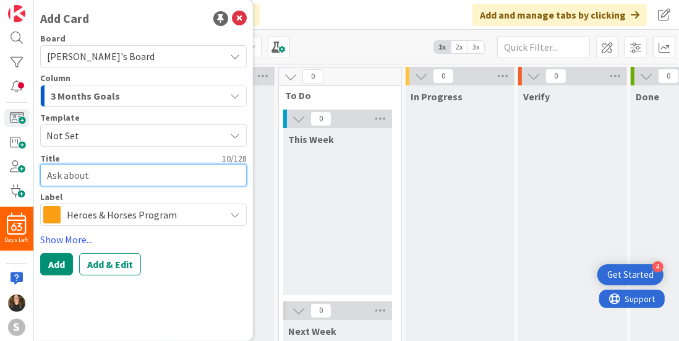
type textarea "Ask about p"
type textarea "x"
type textarea "Ask about pr"
type textarea "x"
type textarea "Ask about pre"
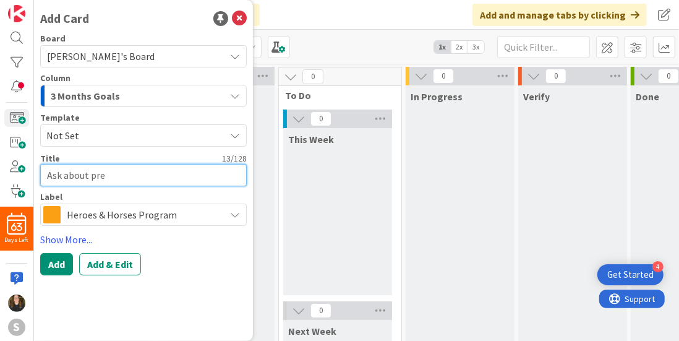
type textarea "x"
type textarea "Ask about pref"
type textarea "x"
type textarea "Ask about prefe"
type textarea "x"
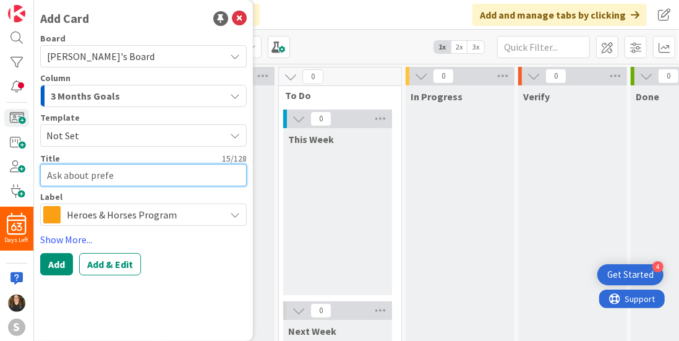
type textarea "Ask about pref"
type textarea "x"
type textarea "Ask about prefe"
type textarea "x"
type textarea "Ask about prefer"
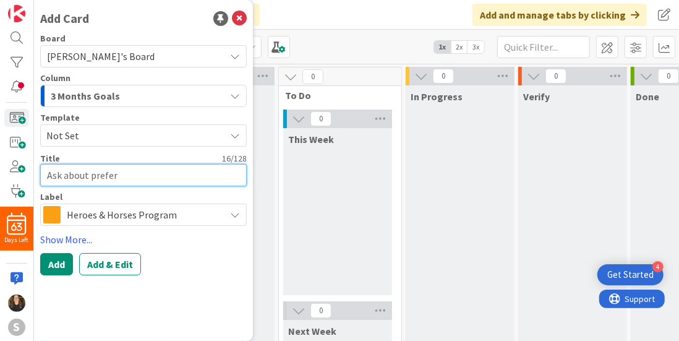
type textarea "x"
type textarea "Ask about preferr"
type textarea "x"
type textarea "Ask about prefer"
type textarea "x"
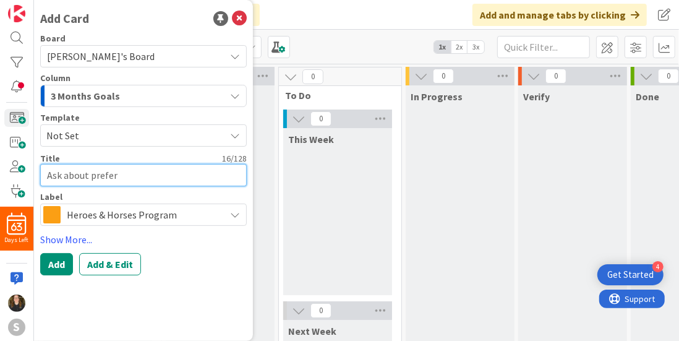
type textarea "Ask about prefe"
type textarea "x"
type textarea "Ask about pref"
type textarea "x"
type textarea "Ask about pre"
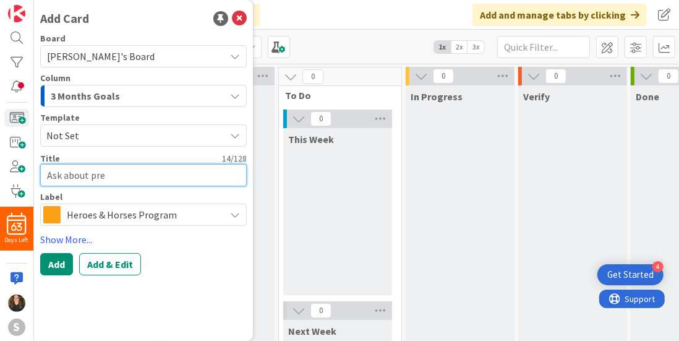
type textarea "x"
type textarea "Ask about pr"
type textarea "x"
type textarea "Ask about p"
type textarea "x"
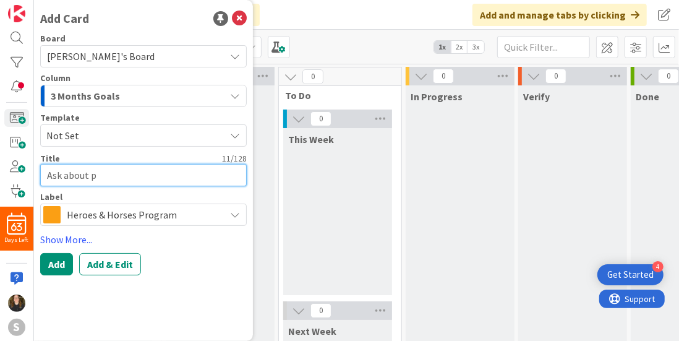
type textarea "Ask about"
type textarea "x"
type textarea "Ask about"
type textarea "x"
type textarea "Ask abou"
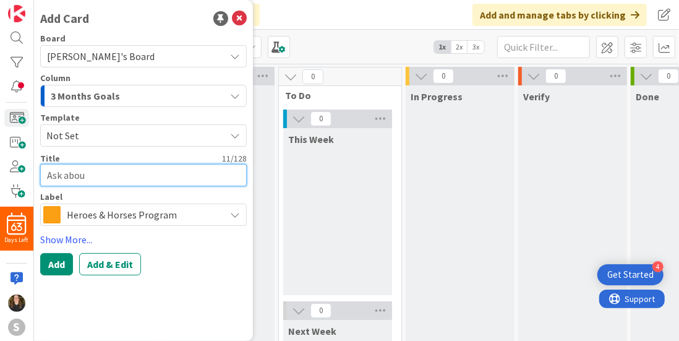
type textarea "x"
type textarea "Ask abo"
type textarea "x"
type textarea "Ask ab"
type textarea "x"
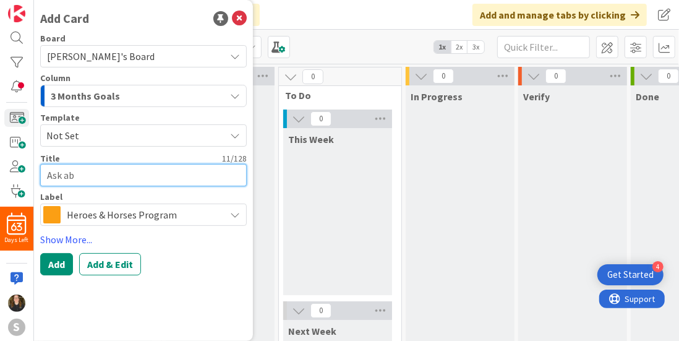
type textarea "Ask a"
type textarea "x"
type textarea "Ask"
type textarea "x"
type textarea "Ask"
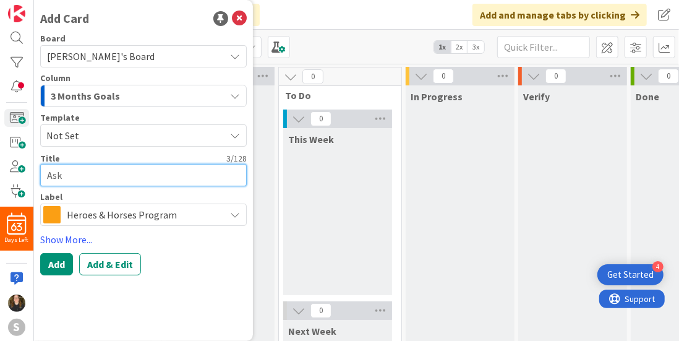
type textarea "x"
type textarea "As"
type textarea "x"
type textarea "A"
type textarea "x"
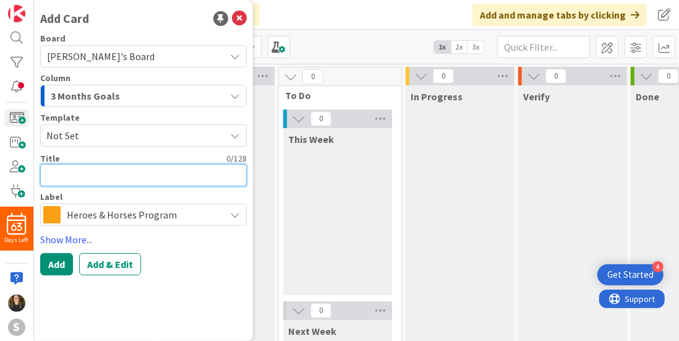
type textarea "S"
type textarea "x"
type textarea "Sc"
type textarea "x"
type textarea "Sch"
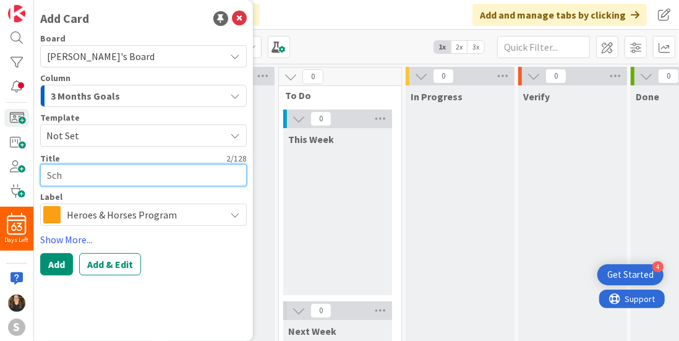
type textarea "x"
type textarea "Sche"
type textarea "x"
type textarea "Sched"
type textarea "x"
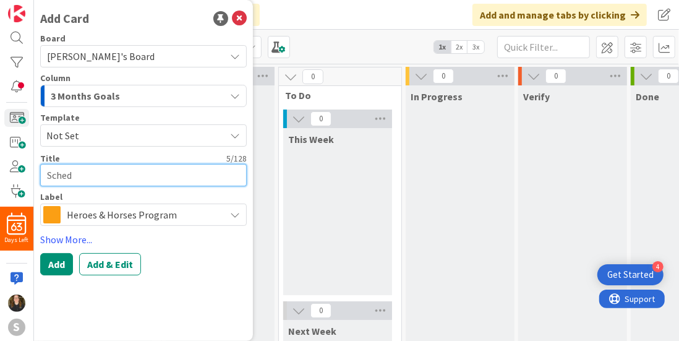
type textarea "Schedu"
type textarea "x"
type textarea "Schedul"
type textarea "x"
type textarea "Schedule"
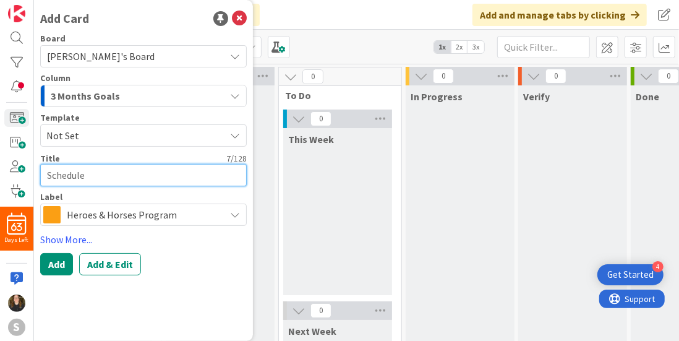
type textarea "x"
type textarea "Schedule"
type textarea "x"
type textarea "Schedule Q"
type textarea "x"
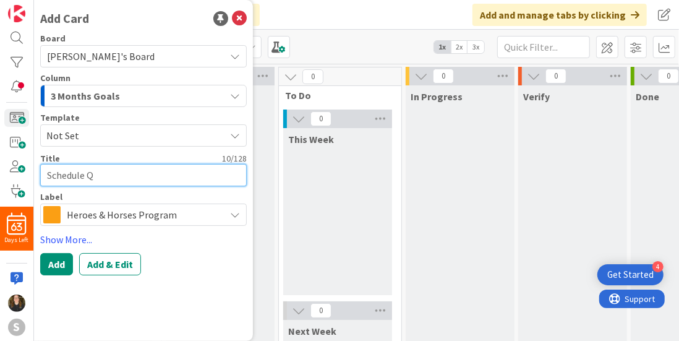
type textarea "Schedule Qu"
type textarea "x"
type textarea "Schedule Q"
type textarea "x"
type textarea "Schedule Qo"
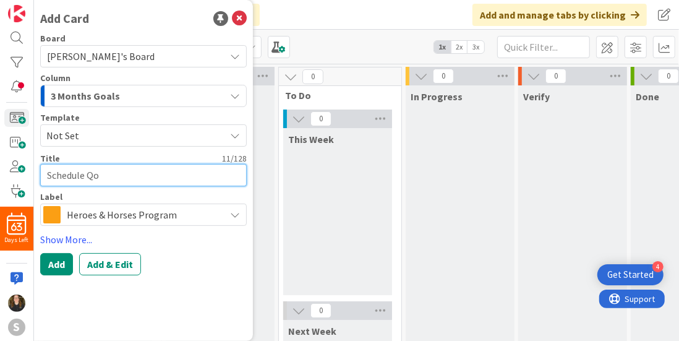
type textarea "x"
type textarea "Schedule QoV"
type textarea "x"
type textarea "Schedule QoV"
type textarea "x"
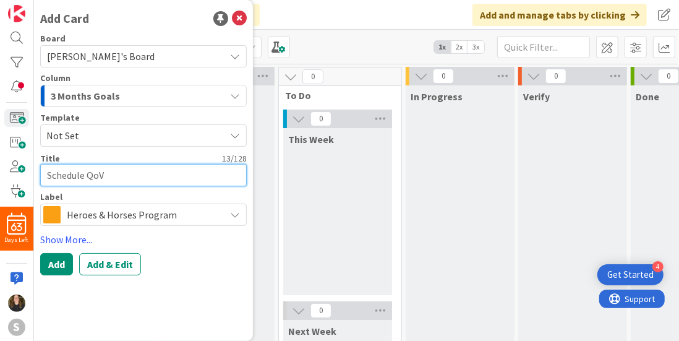
type textarea "Schedule QoV C"
type textarea "x"
type textarea "Schedule QoV Ce"
type textarea "x"
type textarea "Schedule QoV Cer"
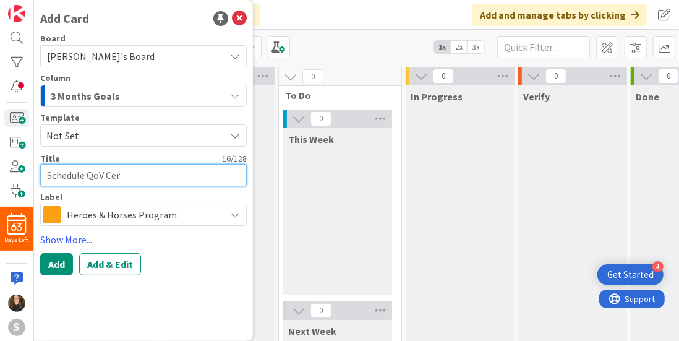
type textarea "x"
type textarea "Schedule QoV Cere"
type textarea "x"
type textarea "Schedule QoV Cerem"
type textarea "x"
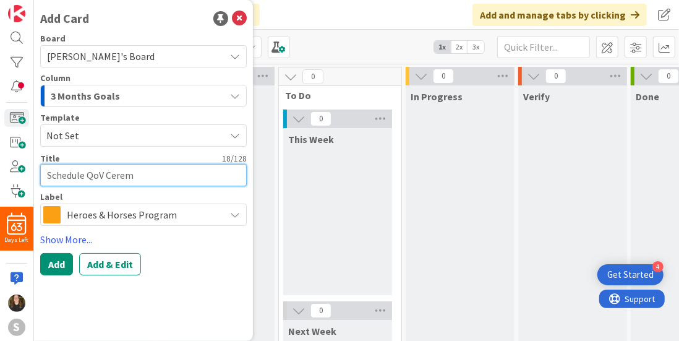
type textarea "Schedule QoV Ceremo"
type textarea "x"
type textarea "Schedule QoV Ceremon"
type textarea "x"
type textarea "Schedule QoV Ceremone"
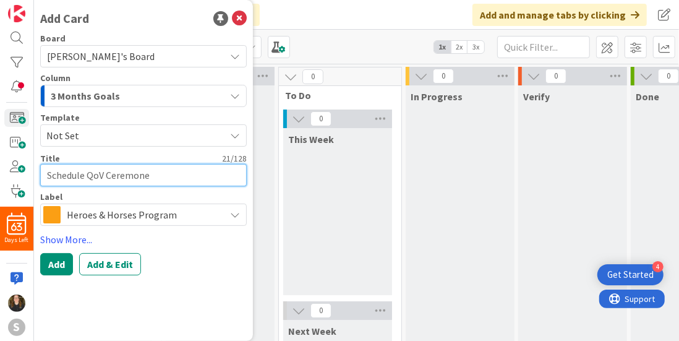
type textarea "x"
type textarea "Schedule QoV Ceremoney"
type textarea "x"
type textarea "Schedule QoV Ceremone"
type textarea "x"
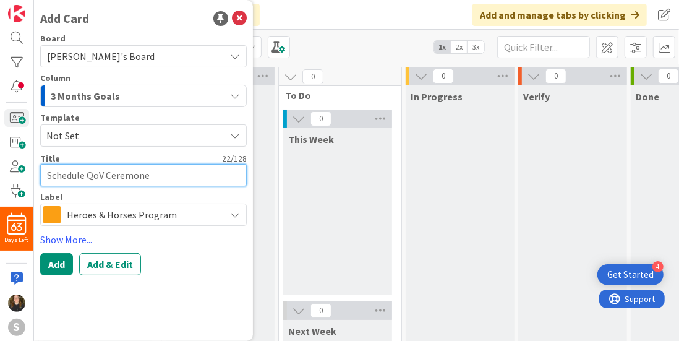
type textarea "Schedule QoV Ceremon"
type textarea "x"
type textarea "Schedule QoV Ceremony"
type textarea "x"
type textarea "Schedule QoV Ceremony"
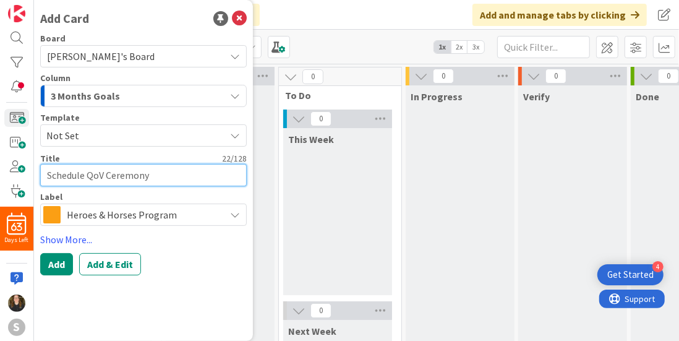
type textarea "x"
type textarea "Schedule QoV Ceremony"
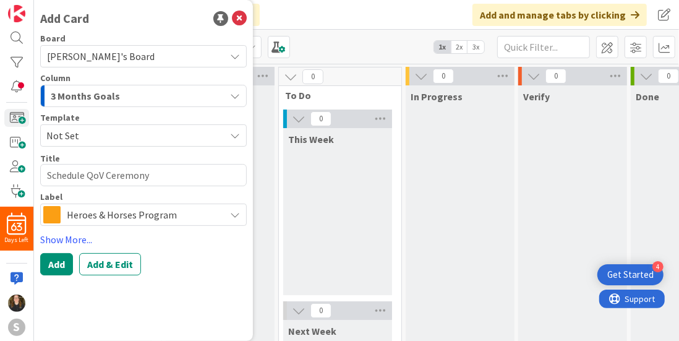
click at [141, 135] on span "Not Set" at bounding box center [130, 135] width 169 height 16
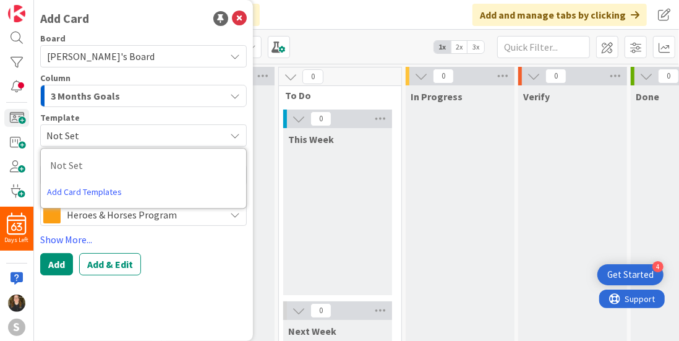
click at [141, 135] on span "Not Set" at bounding box center [130, 135] width 169 height 16
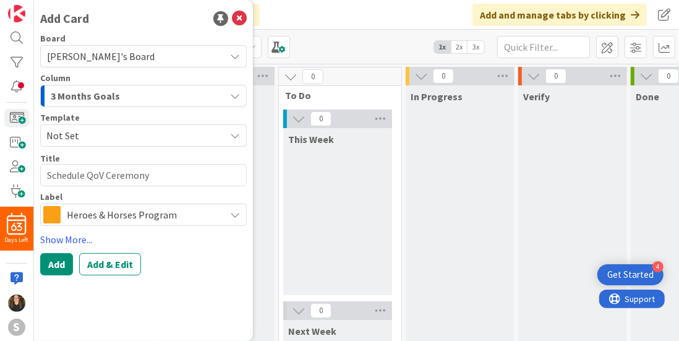
click at [146, 100] on div "3 Months Goals" at bounding box center [136, 96] width 177 height 20
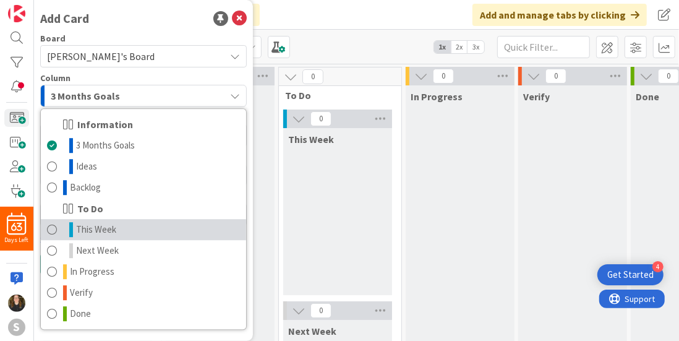
click at [107, 226] on span "This Week" at bounding box center [96, 229] width 40 height 15
type textarea "x"
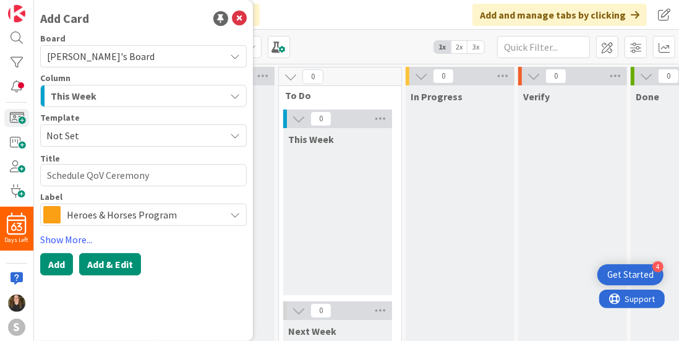
click at [95, 258] on button "Add & Edit" at bounding box center [110, 264] width 62 height 22
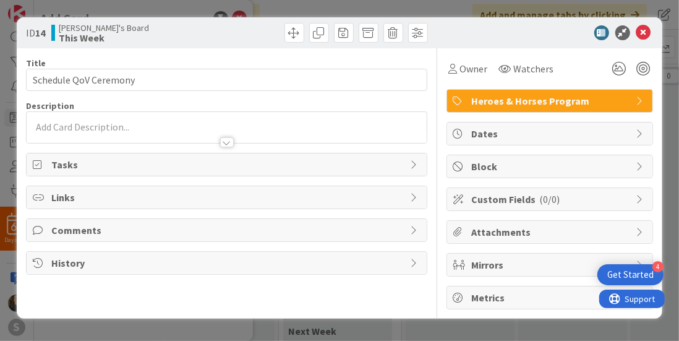
click at [137, 112] on div at bounding box center [226, 127] width 399 height 31
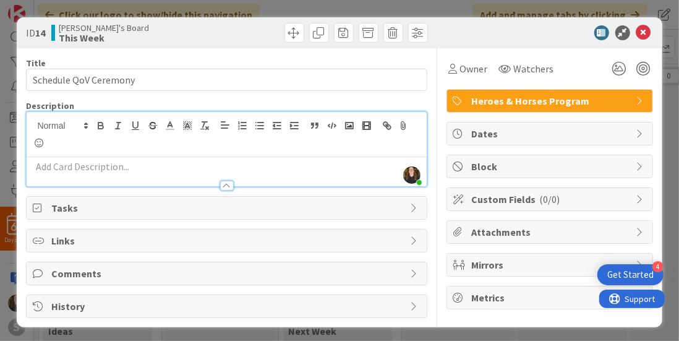
click at [86, 157] on div at bounding box center [226, 171] width 399 height 29
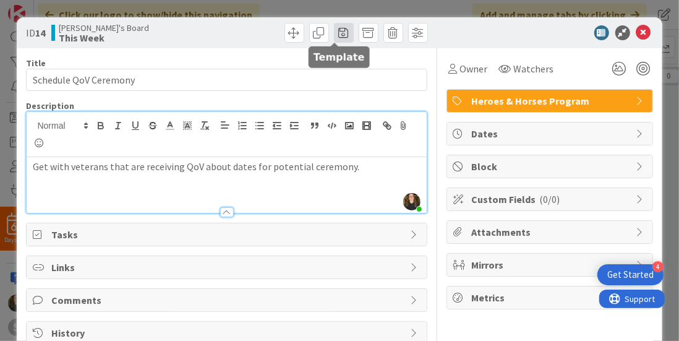
click at [336, 39] on span at bounding box center [344, 33] width 20 height 20
type textarea "x"
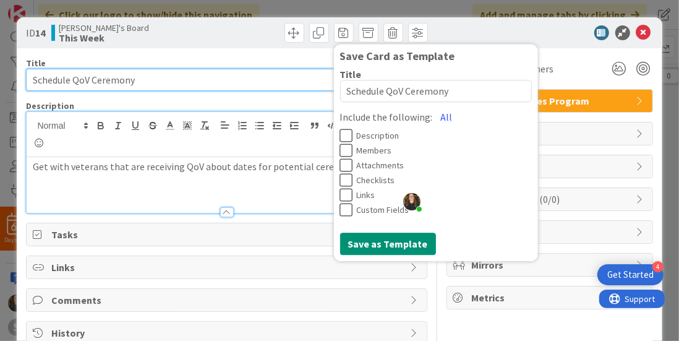
click at [234, 80] on input "Schedule QoV Ceremony" at bounding box center [226, 80] width 401 height 22
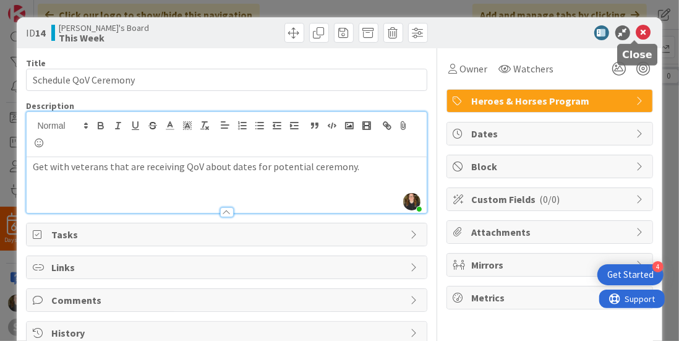
click at [636, 34] on icon at bounding box center [643, 32] width 15 height 15
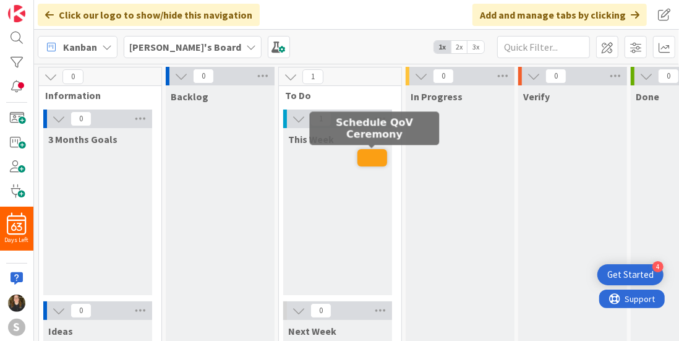
click at [368, 156] on span at bounding box center [372, 157] width 30 height 17
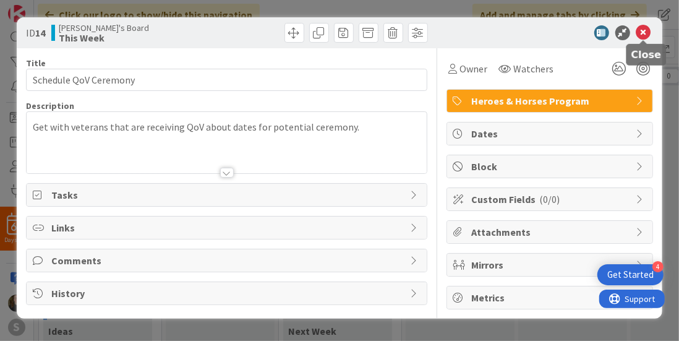
click at [640, 28] on icon at bounding box center [643, 32] width 15 height 15
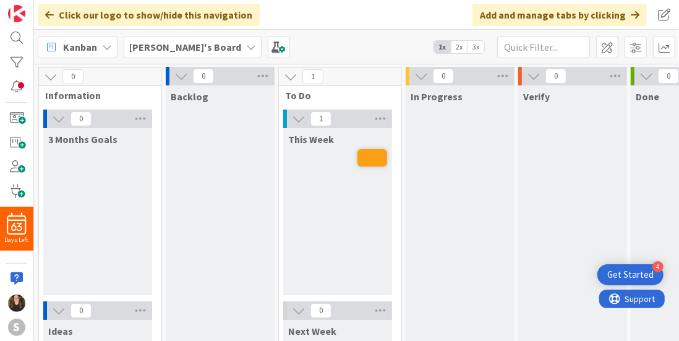
click at [187, 45] on div "[PERSON_NAME]'s Board" at bounding box center [193, 47] width 138 height 22
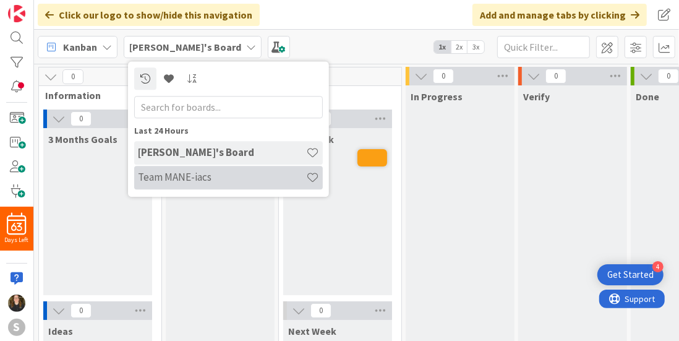
click at [173, 180] on h4 "Team MANE-iacs" at bounding box center [222, 177] width 168 height 12
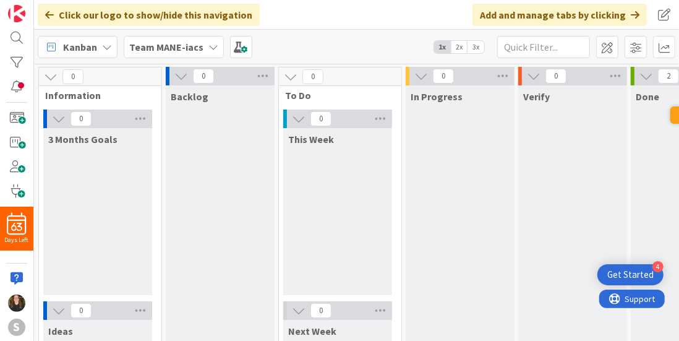
click at [201, 55] on div "Team MANE-iacs" at bounding box center [174, 47] width 100 height 22
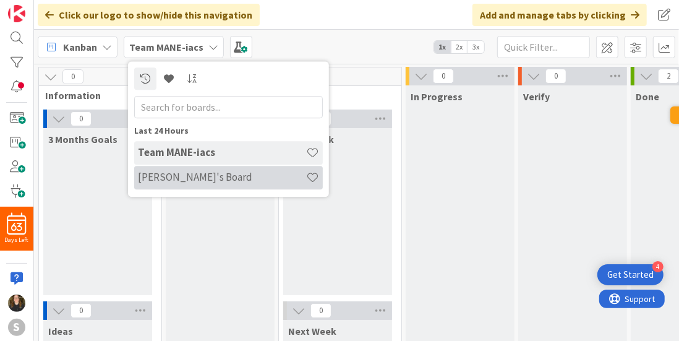
click at [169, 171] on h4 "[PERSON_NAME]'s Board" at bounding box center [222, 177] width 168 height 12
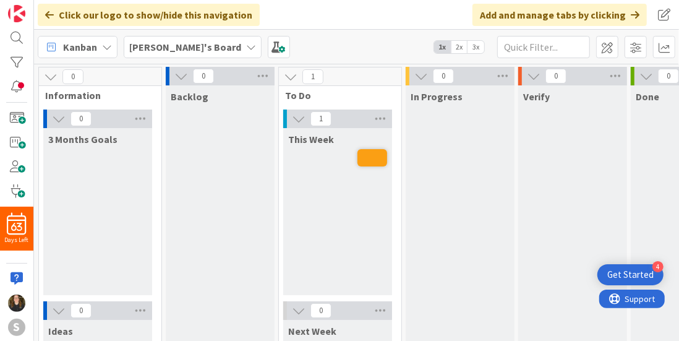
click at [184, 49] on div "[PERSON_NAME]'s Board" at bounding box center [193, 47] width 138 height 22
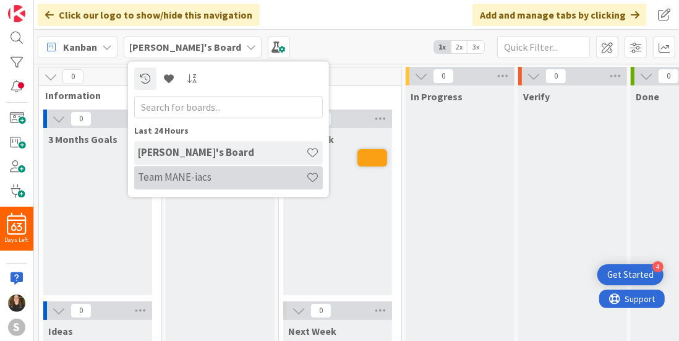
click at [219, 173] on h4 "Team MANE-iacs" at bounding box center [222, 177] width 168 height 12
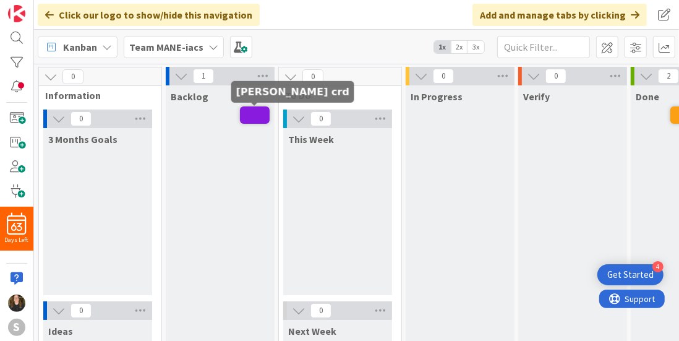
click at [255, 114] on span at bounding box center [255, 114] width 30 height 17
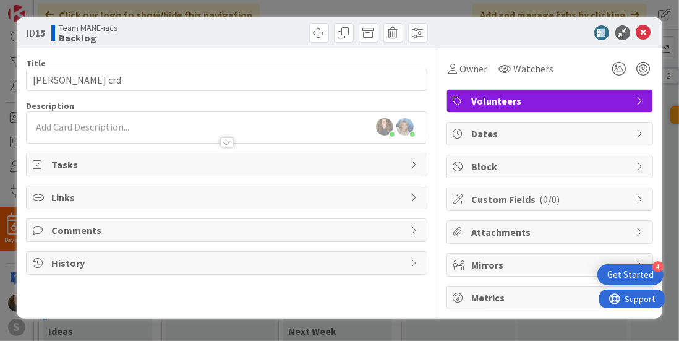
click at [523, 257] on span "Mirrors" at bounding box center [551, 264] width 158 height 15
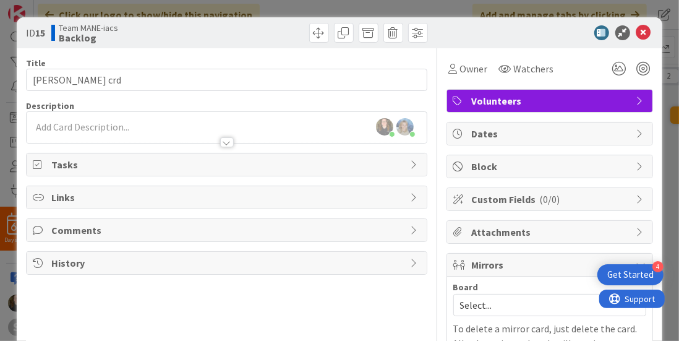
scroll to position [72, 0]
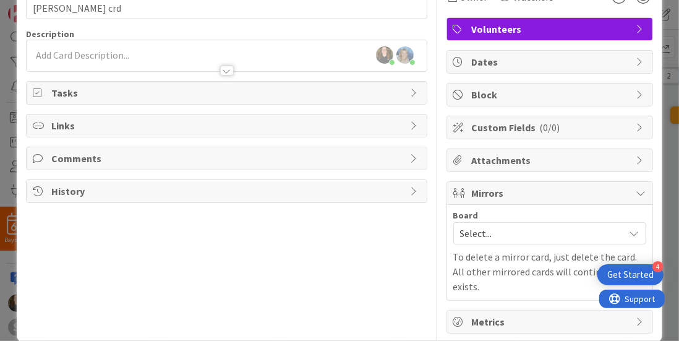
click at [506, 224] on span "Select..." at bounding box center [539, 232] width 158 height 17
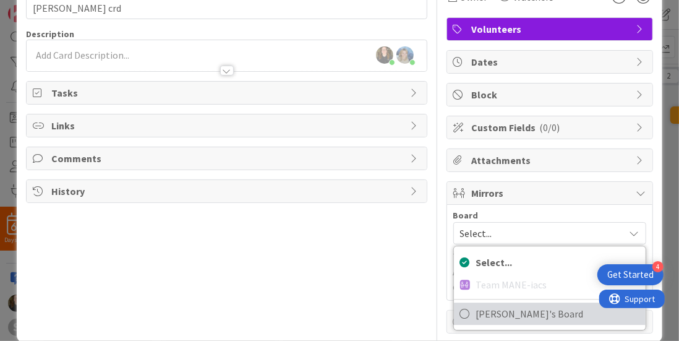
click at [485, 314] on span "[PERSON_NAME]'s Board" at bounding box center [557, 313] width 163 height 19
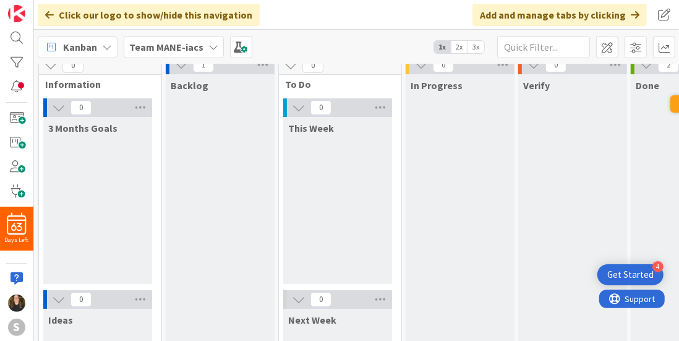
scroll to position [11, 0]
click at [486, 291] on div "In Progress" at bounding box center [459, 278] width 109 height 408
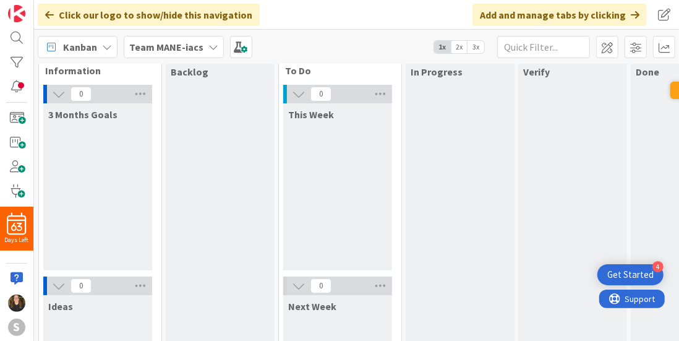
scroll to position [0, 0]
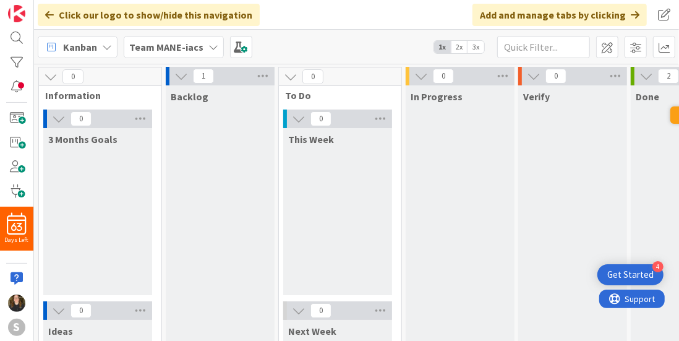
click at [210, 48] on icon at bounding box center [213, 47] width 10 height 10
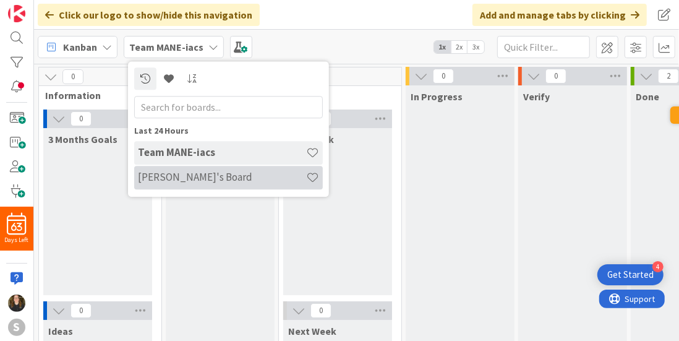
click at [204, 186] on div "[PERSON_NAME]'s Board" at bounding box center [228, 177] width 189 height 23
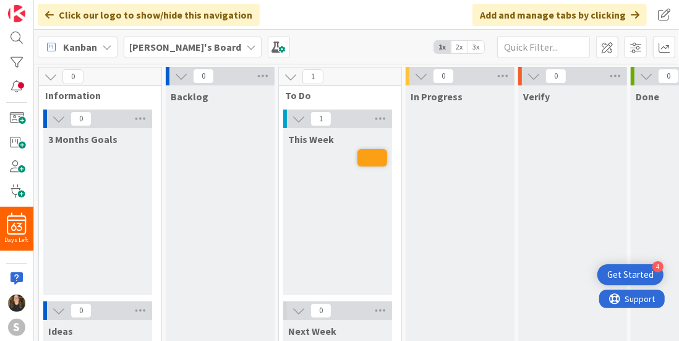
scroll to position [0, 1]
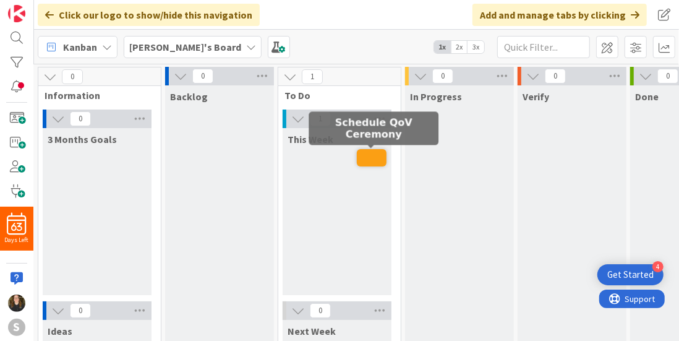
click at [372, 159] on span at bounding box center [372, 157] width 30 height 17
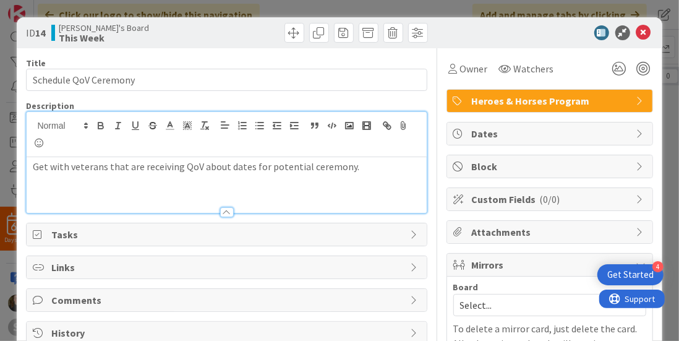
click at [354, 134] on div "Get with veterans that are receiving QoV about dates for potential ceremony." at bounding box center [226, 162] width 399 height 101
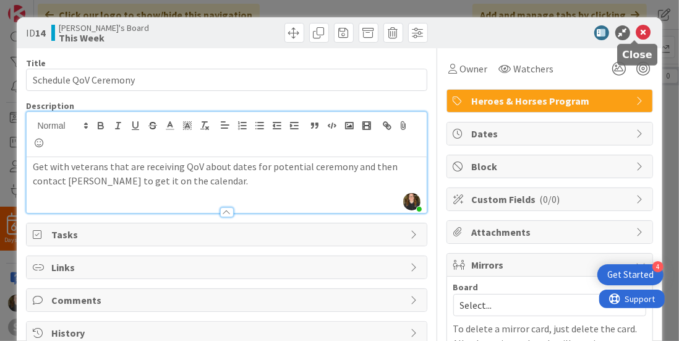
click at [636, 32] on icon at bounding box center [643, 32] width 15 height 15
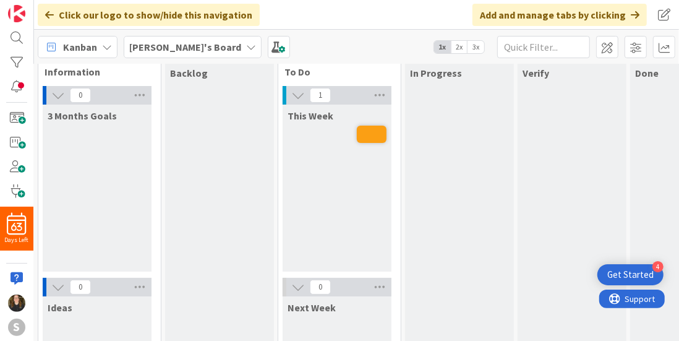
scroll to position [0, 1]
